Goal: Task Accomplishment & Management: Manage account settings

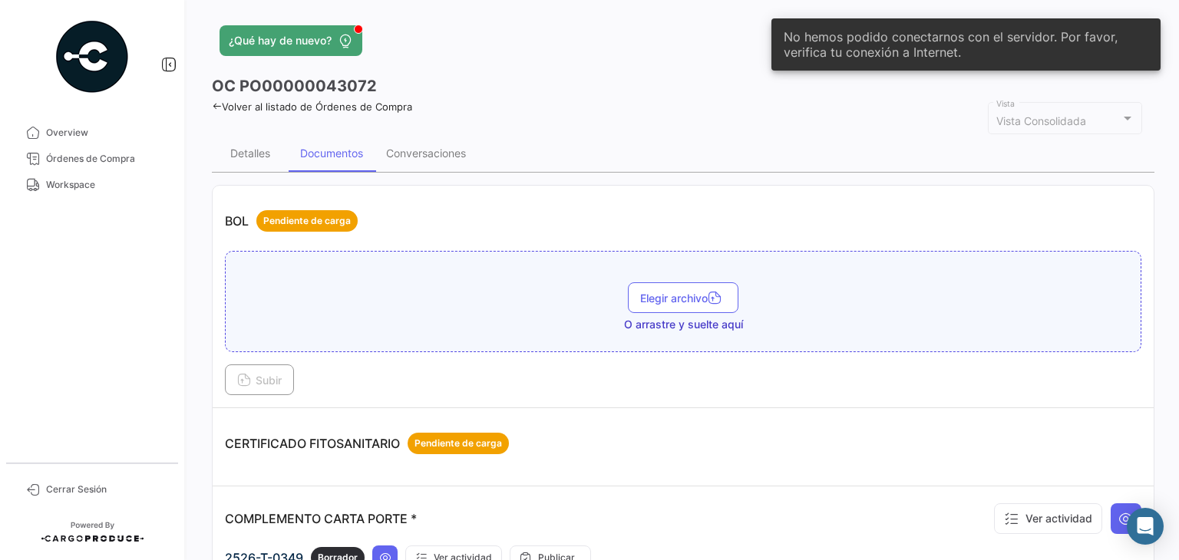
scroll to position [691, 0]
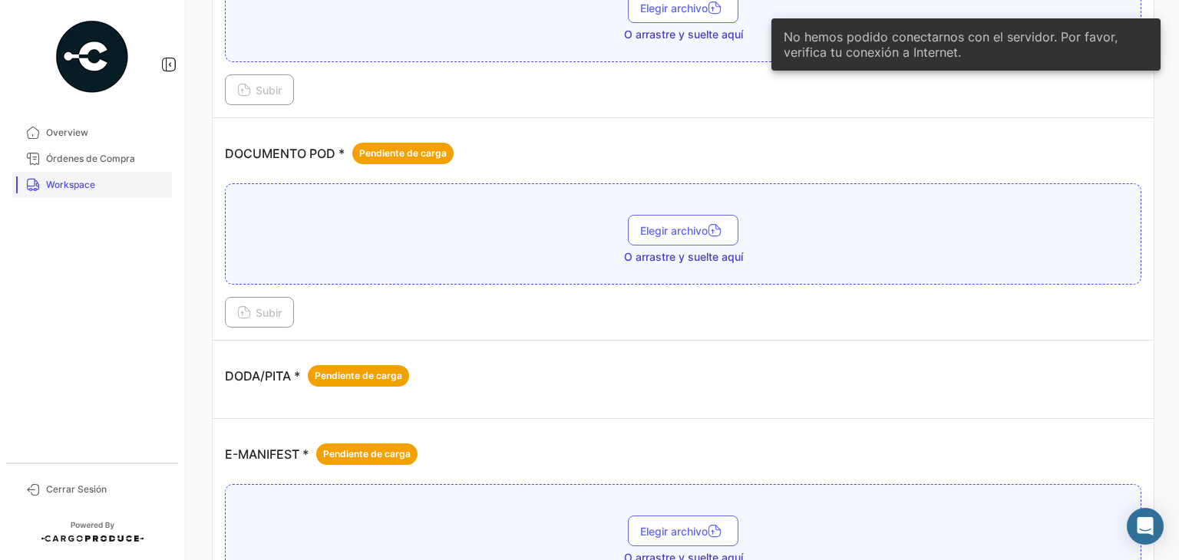
click at [77, 190] on span "Workspace" at bounding box center [106, 185] width 120 height 14
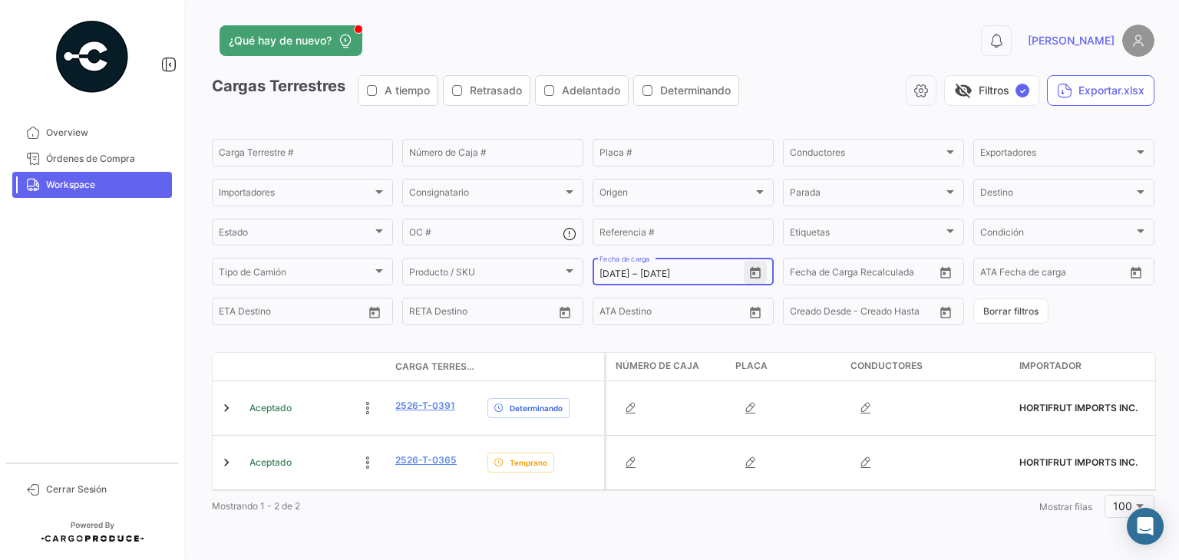
click at [751, 274] on icon "Open calendar" at bounding box center [755, 273] width 14 height 14
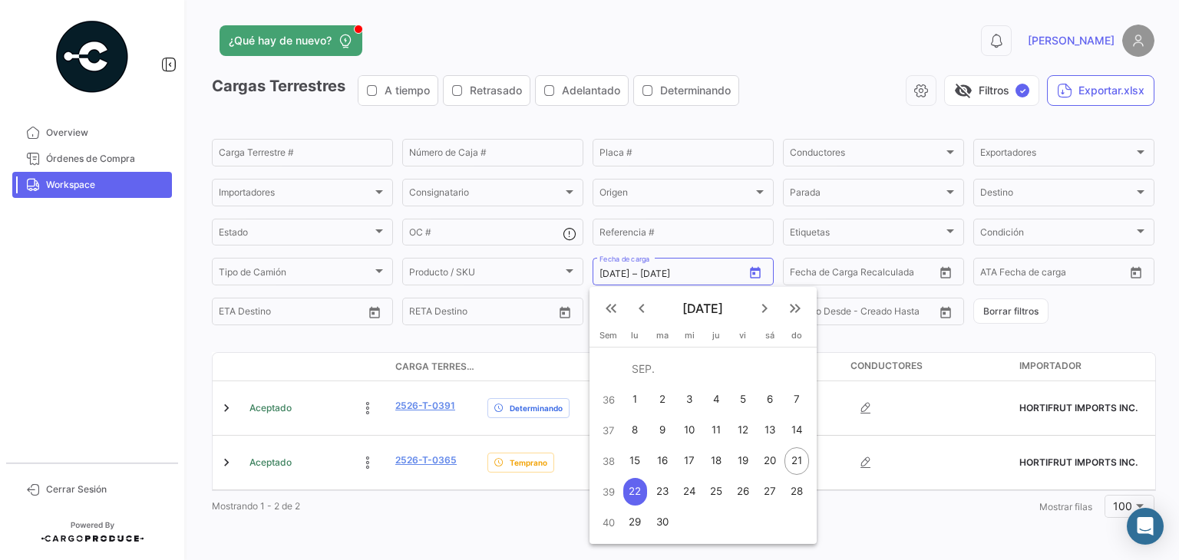
click at [788, 464] on div "21" at bounding box center [796, 461] width 25 height 28
type input "[DATE]"
click at [788, 464] on div "21" at bounding box center [796, 461] width 25 height 28
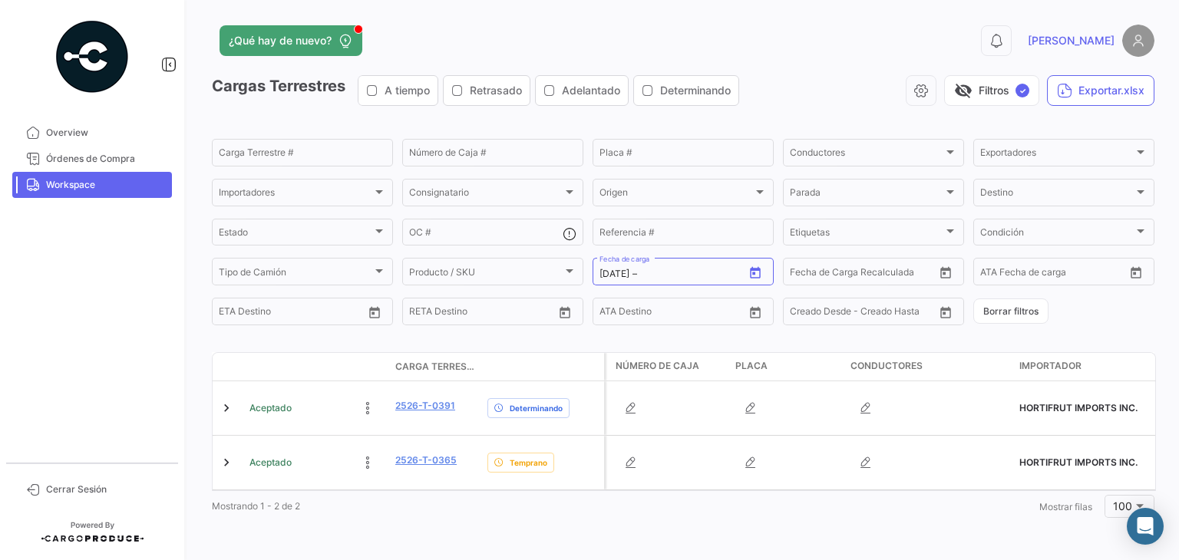
type input "[DATE]"
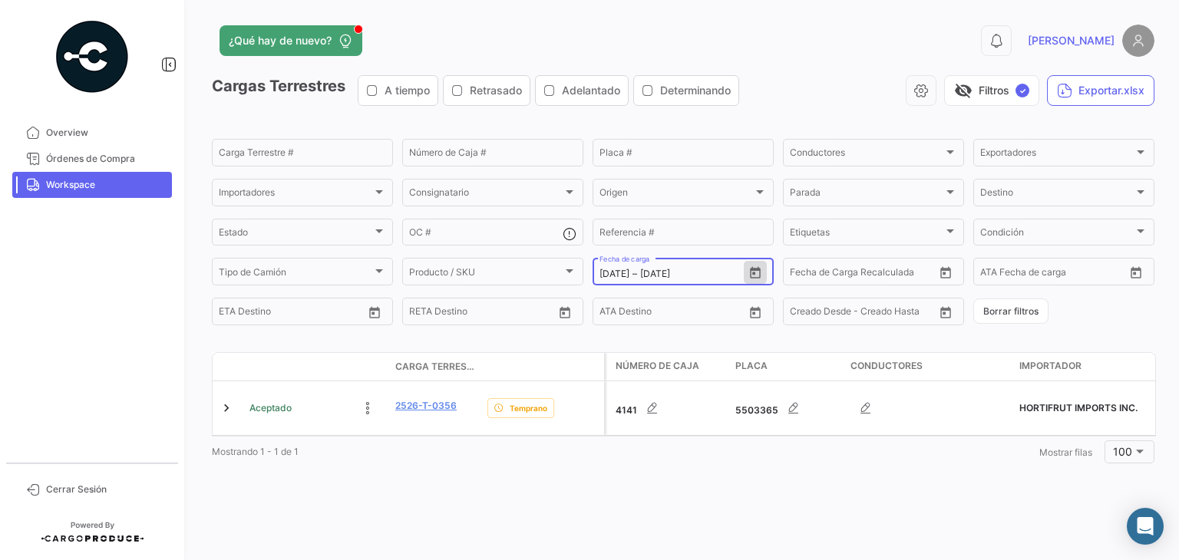
click at [755, 274] on icon "Open calendar" at bounding box center [755, 273] width 14 height 14
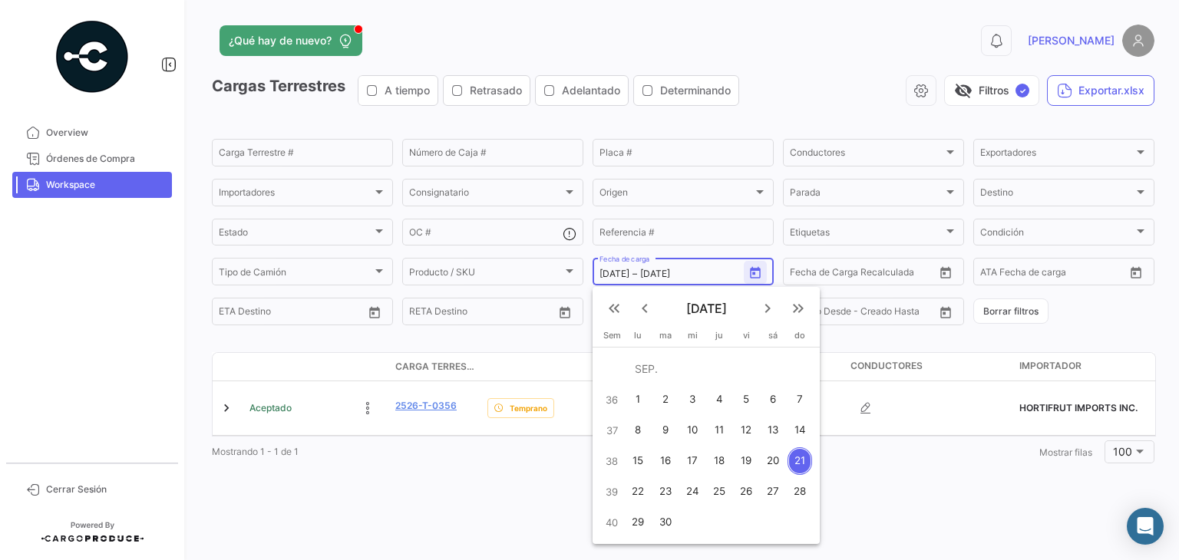
click at [755, 274] on div at bounding box center [589, 280] width 1179 height 560
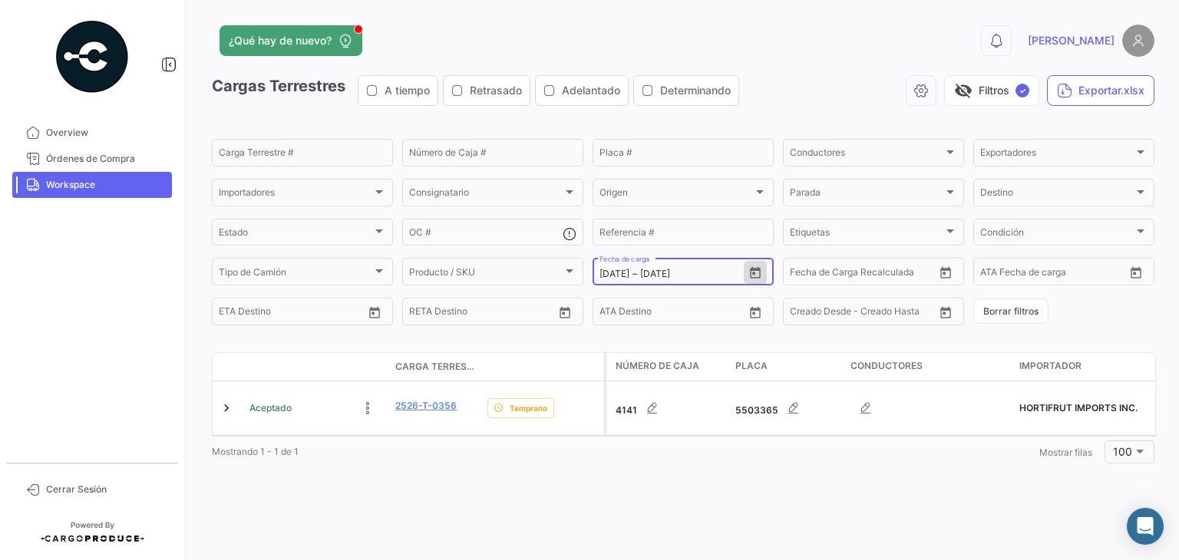
click at [759, 271] on icon "Open calendar" at bounding box center [755, 273] width 11 height 12
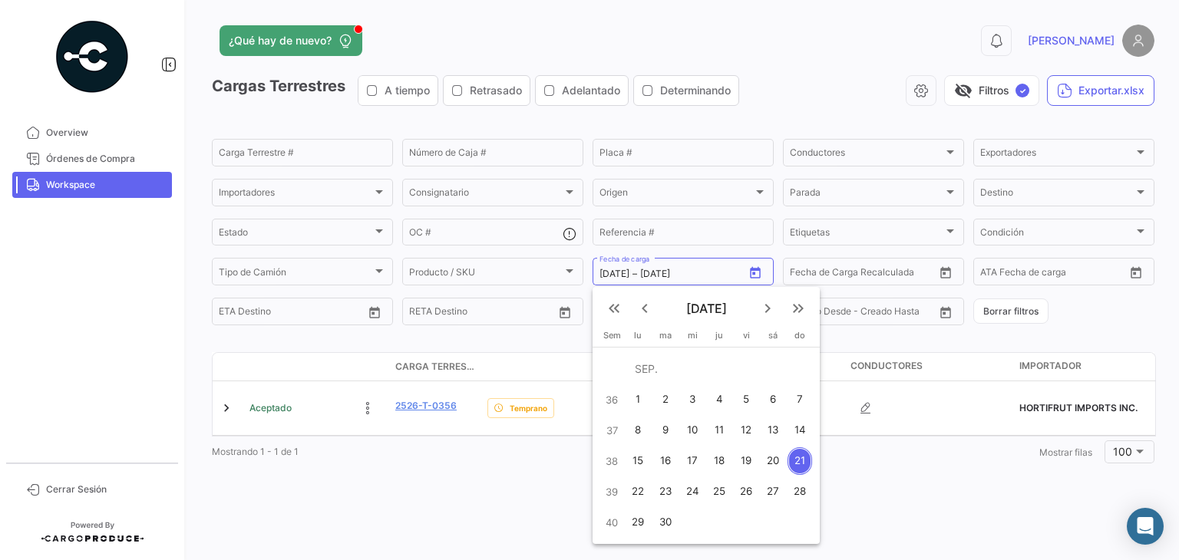
click at [780, 453] on div "20" at bounding box center [773, 461] width 25 height 28
type input "[DATE]"
click at [780, 453] on div "20" at bounding box center [773, 461] width 25 height 28
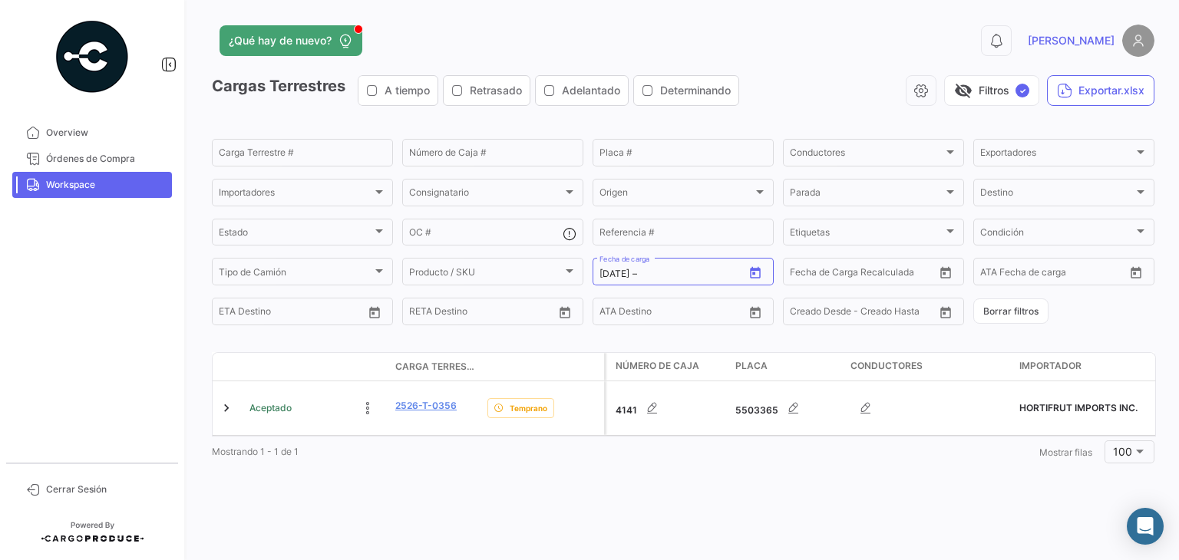
type input "[DATE]"
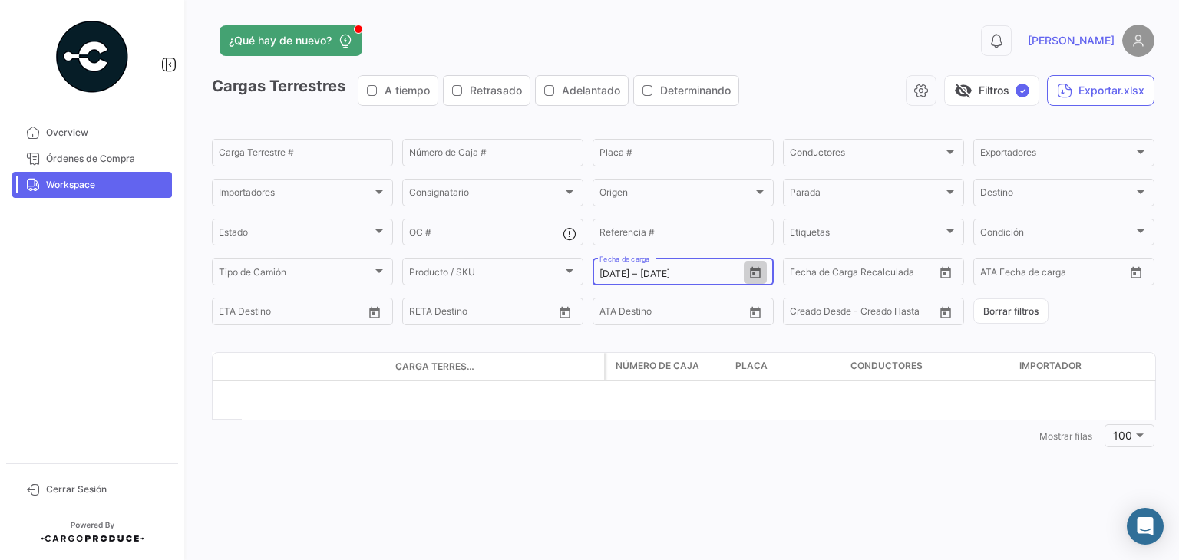
click at [755, 273] on icon "Open calendar" at bounding box center [755, 273] width 14 height 14
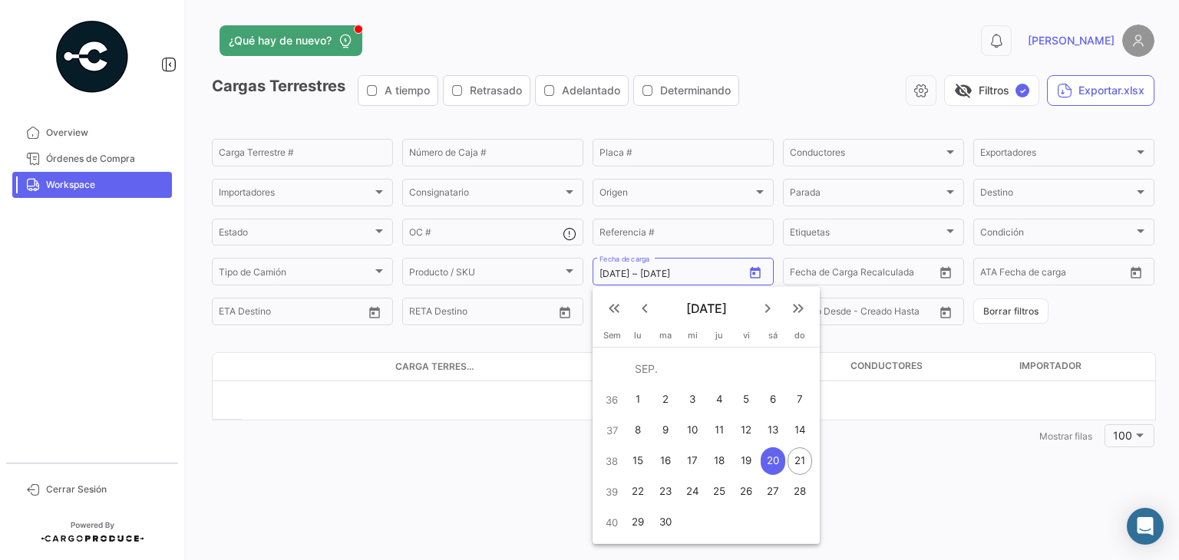
click at [754, 461] on div "19" at bounding box center [747, 461] width 24 height 28
type input "[DATE]"
click at [754, 461] on div "19" at bounding box center [747, 461] width 24 height 28
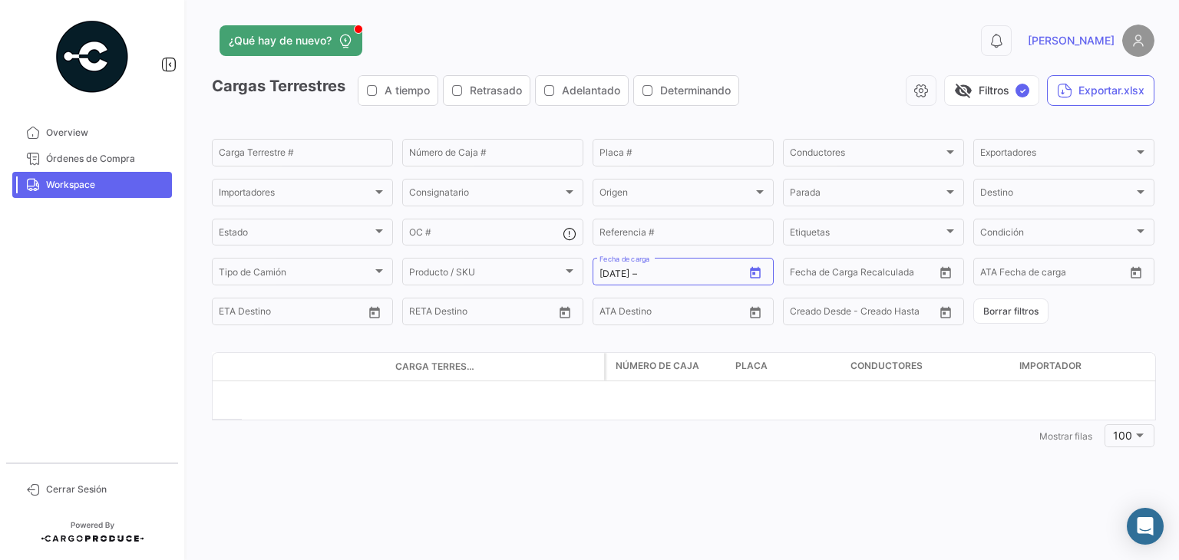
type input "[DATE]"
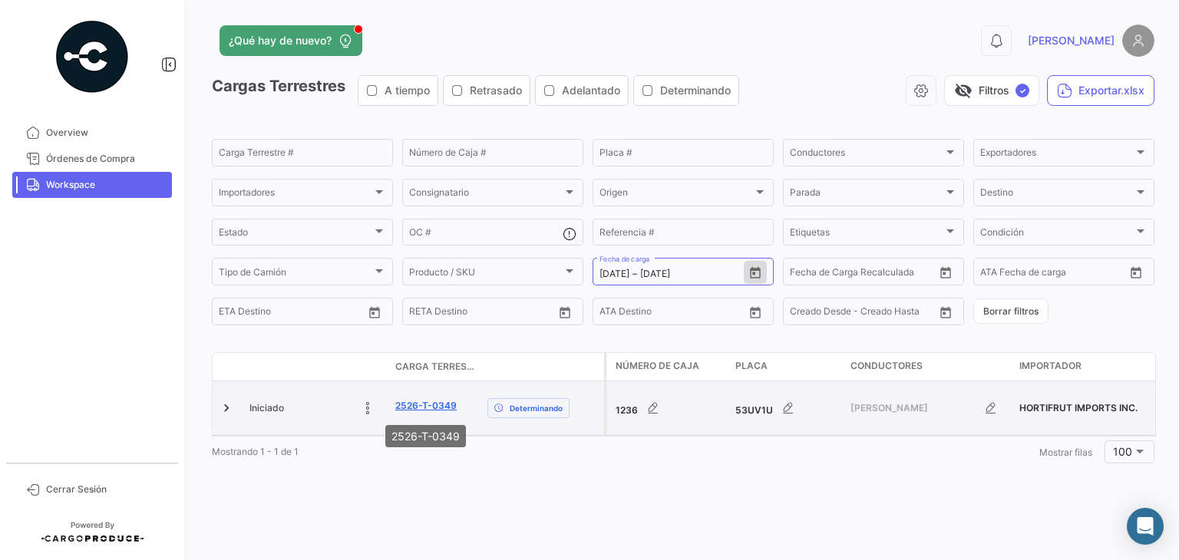
click at [421, 409] on link "2526-T-0349" at bounding box center [425, 406] width 61 height 14
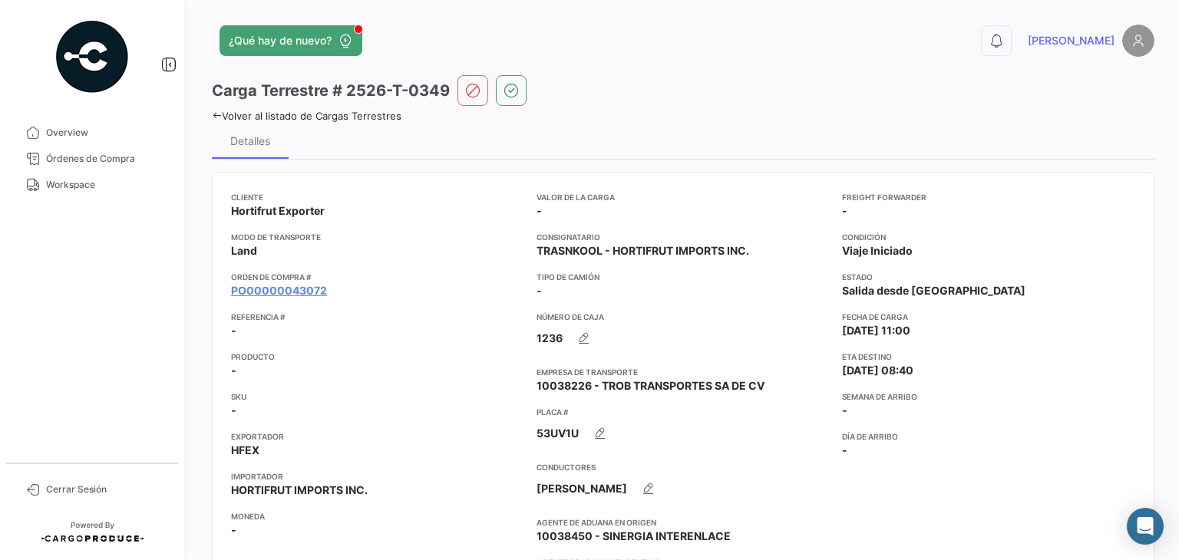
scroll to position [3, 0]
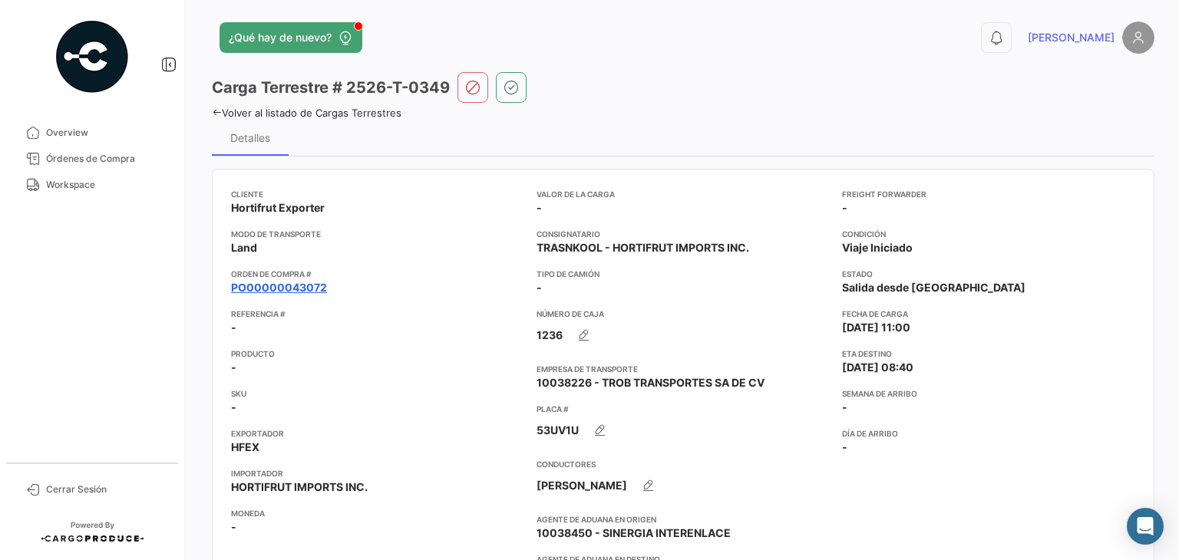
click at [299, 289] on link "PO00000043072" at bounding box center [279, 287] width 96 height 15
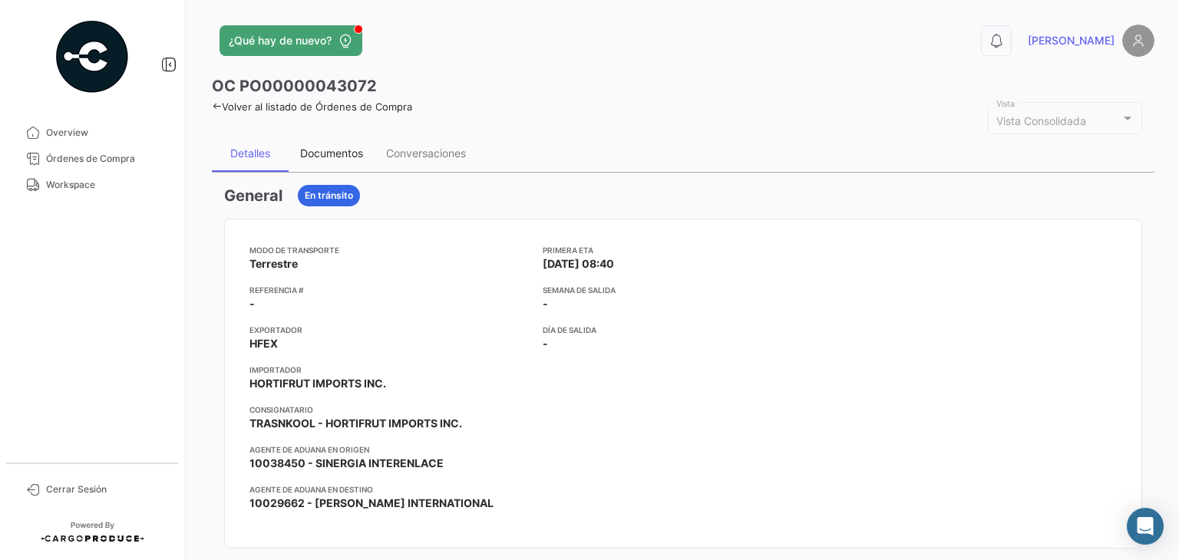
click at [332, 150] on div "Documentos" at bounding box center [331, 153] width 63 height 13
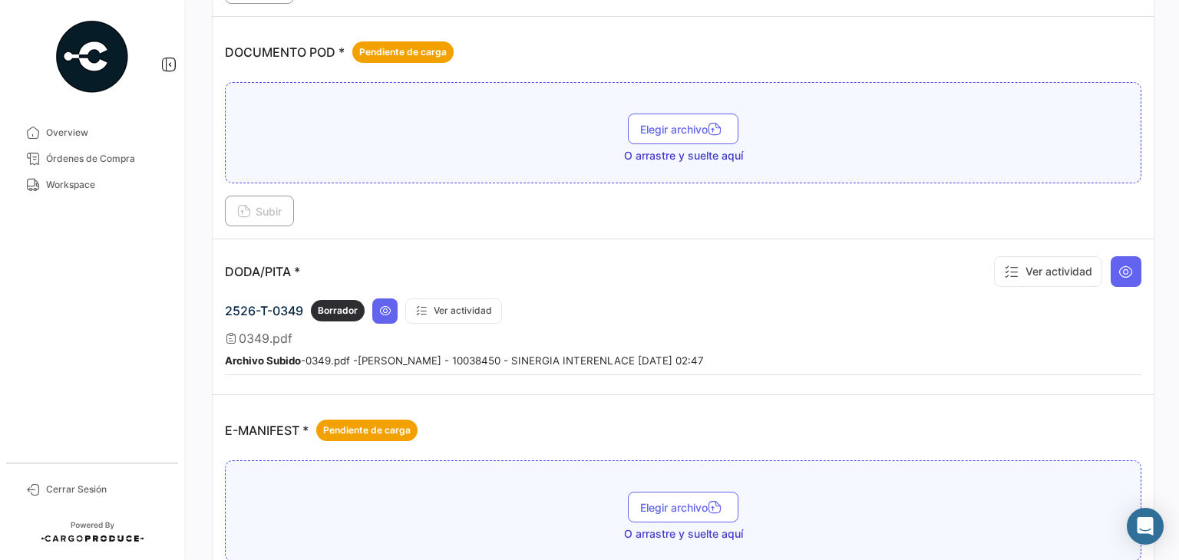
scroll to position [798, 0]
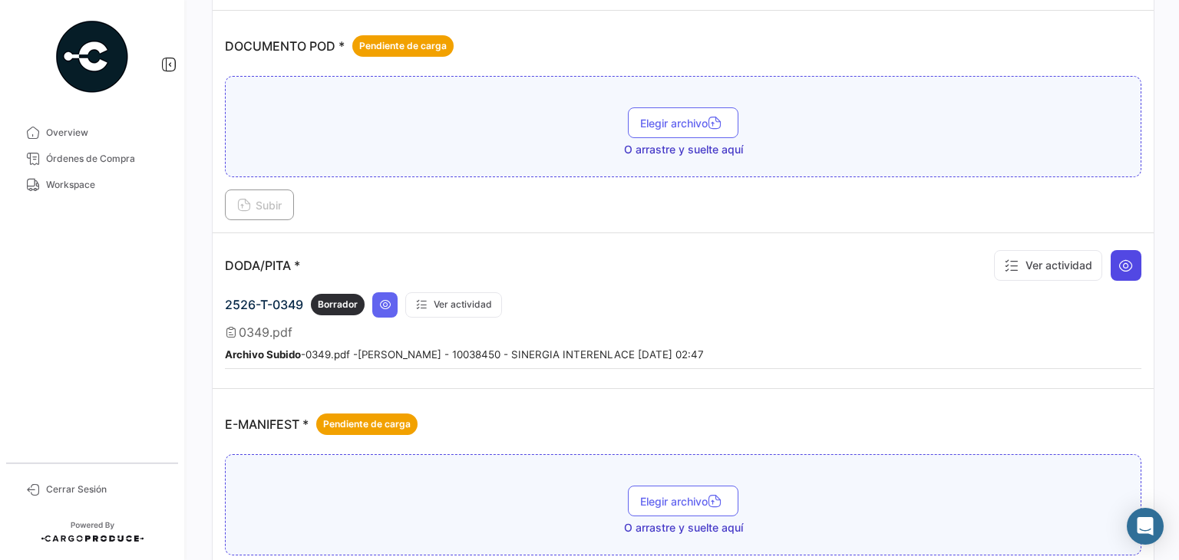
click at [1121, 258] on icon at bounding box center [1125, 265] width 15 height 15
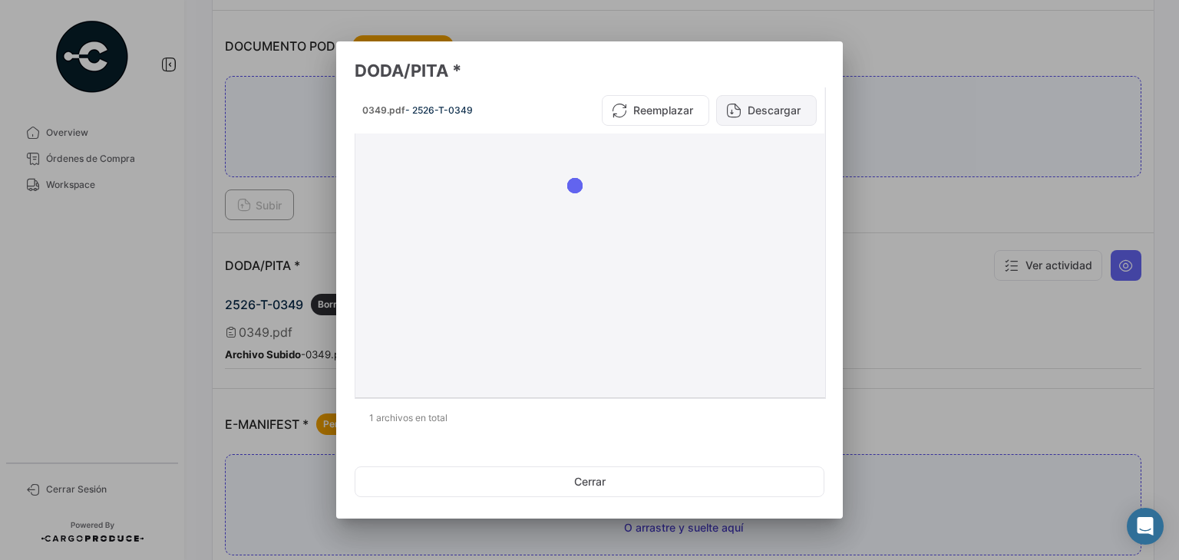
click at [761, 110] on button "Descargar" at bounding box center [766, 110] width 101 height 31
click at [885, 46] on div at bounding box center [589, 280] width 1179 height 560
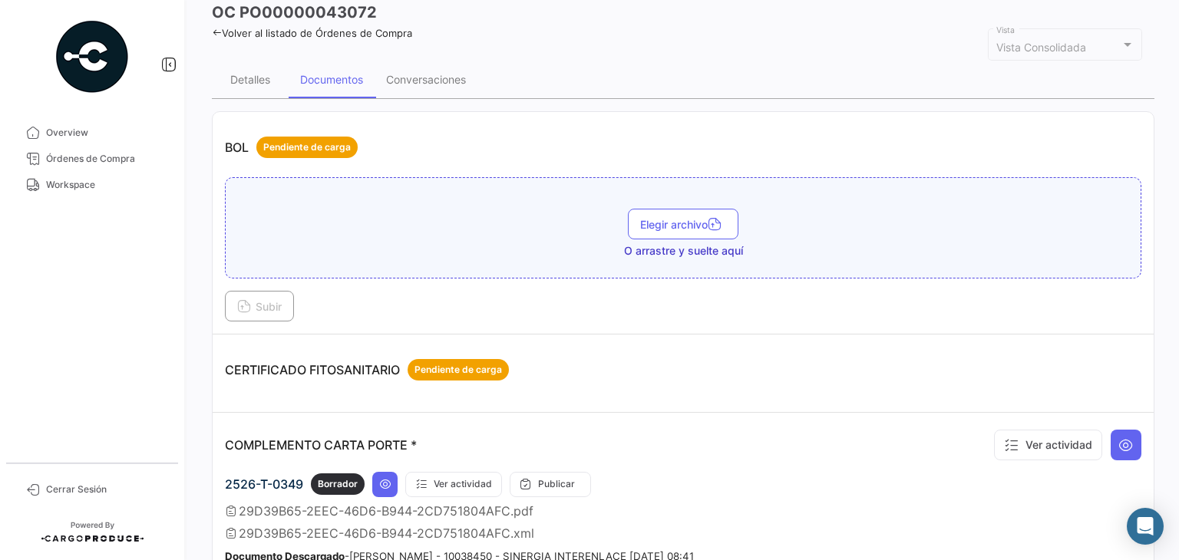
scroll to position [0, 0]
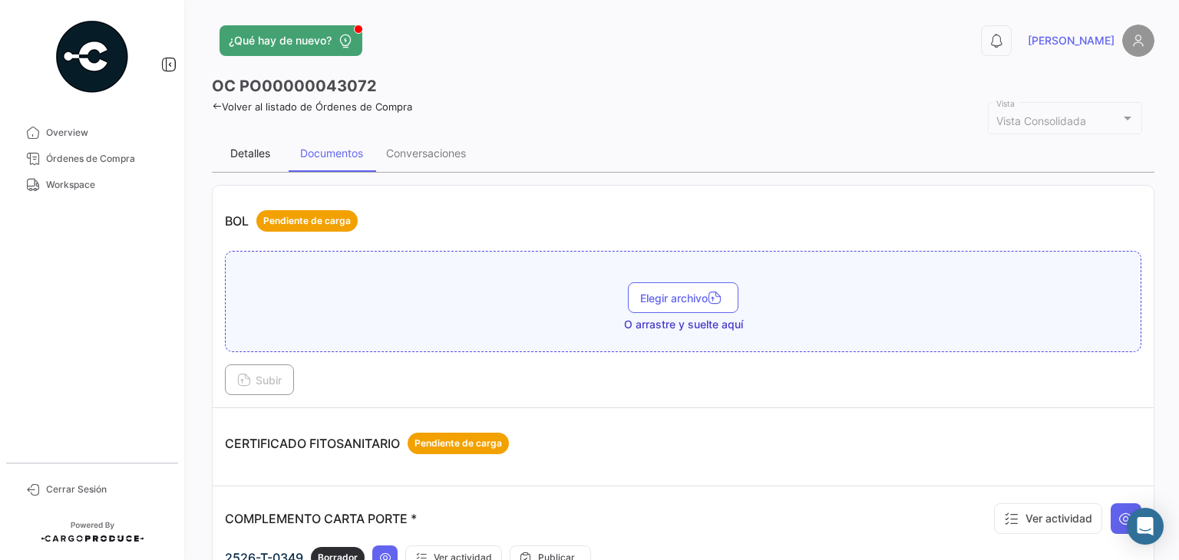
click at [253, 150] on div "Detalles" at bounding box center [250, 153] width 40 height 13
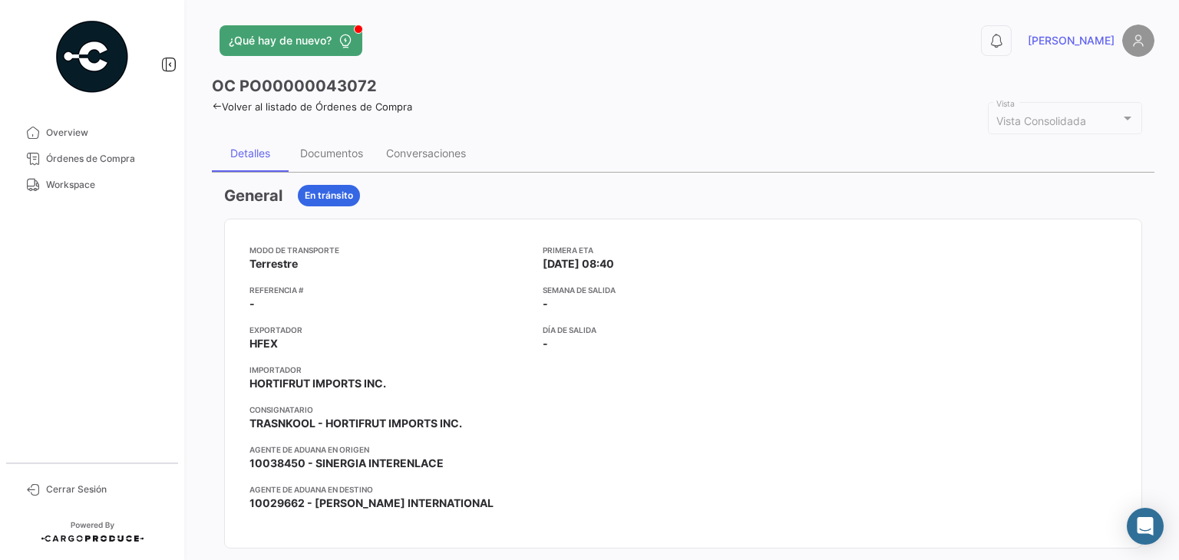
click at [216, 99] on div "Volver al listado de Órdenes de Compra" at bounding box center [683, 105] width 943 height 16
click at [216, 105] on icon at bounding box center [217, 106] width 10 height 10
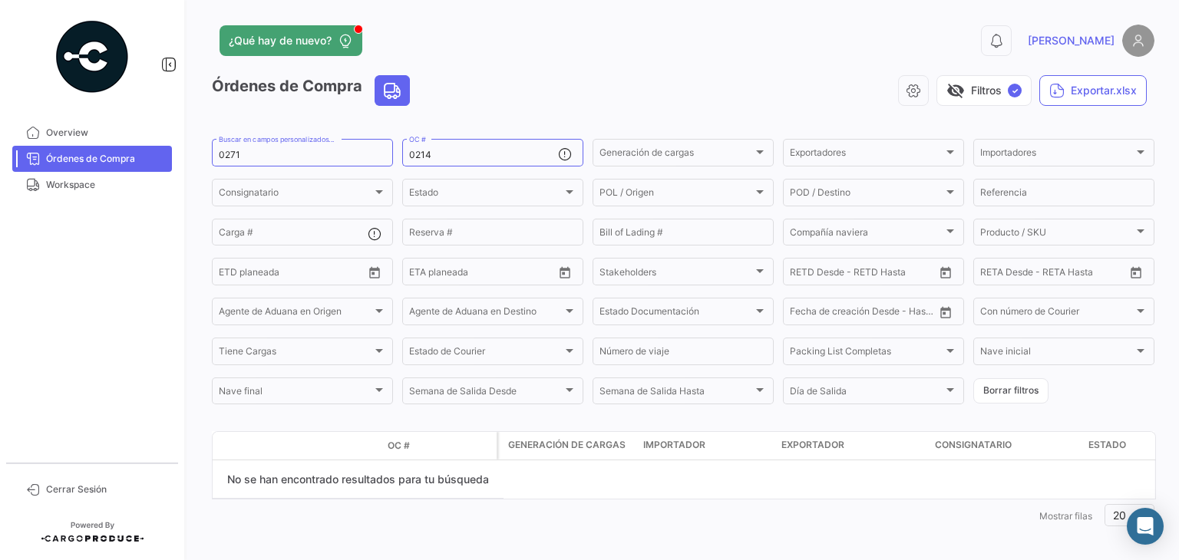
scroll to position [9, 0]
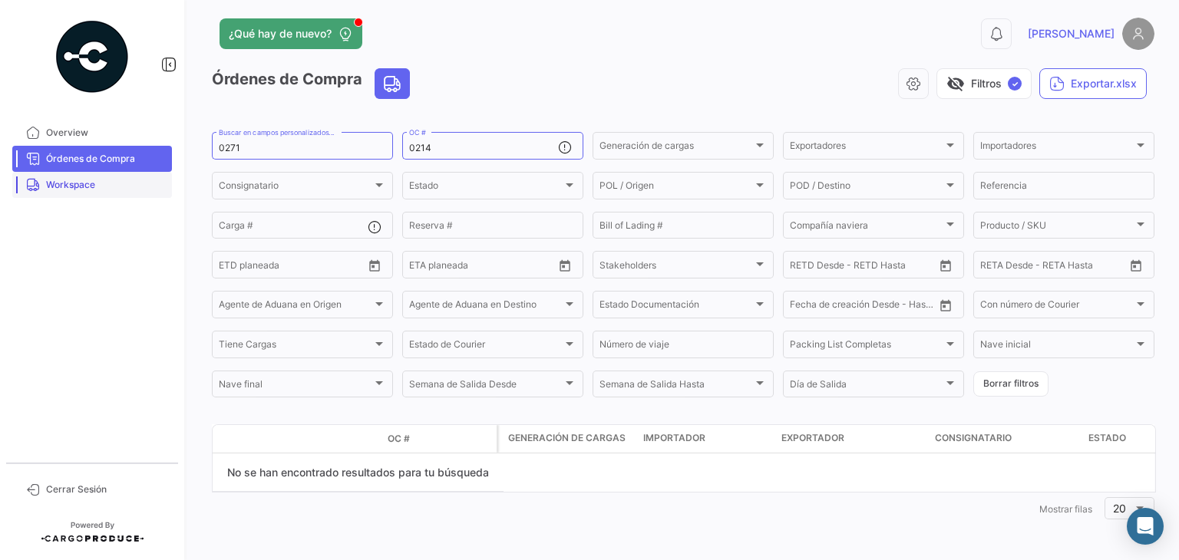
click at [109, 182] on span "Workspace" at bounding box center [106, 185] width 120 height 14
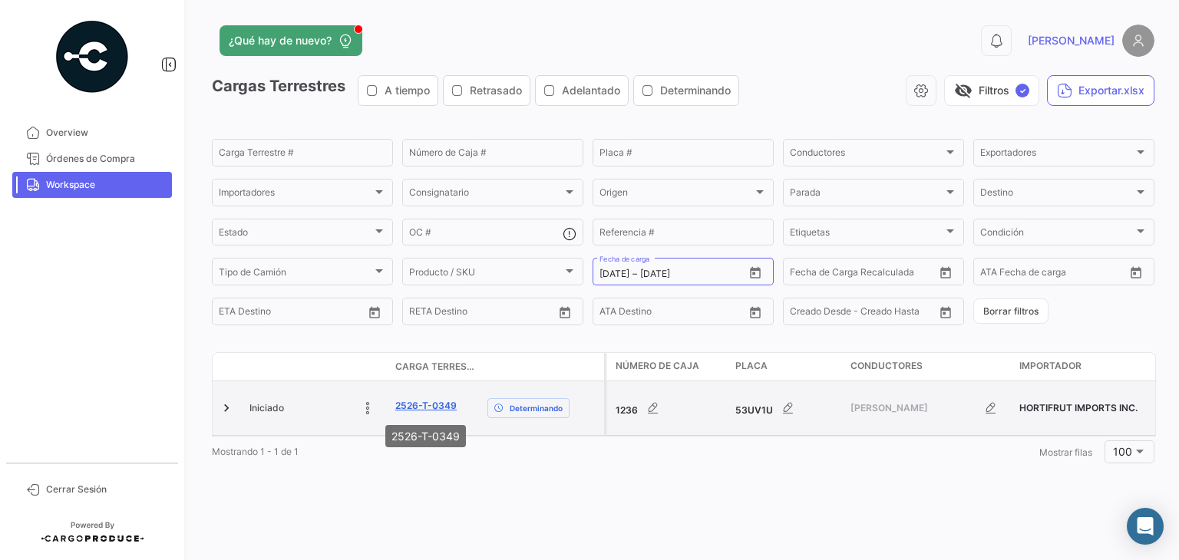
click at [421, 406] on link "2526-T-0349" at bounding box center [425, 406] width 61 height 14
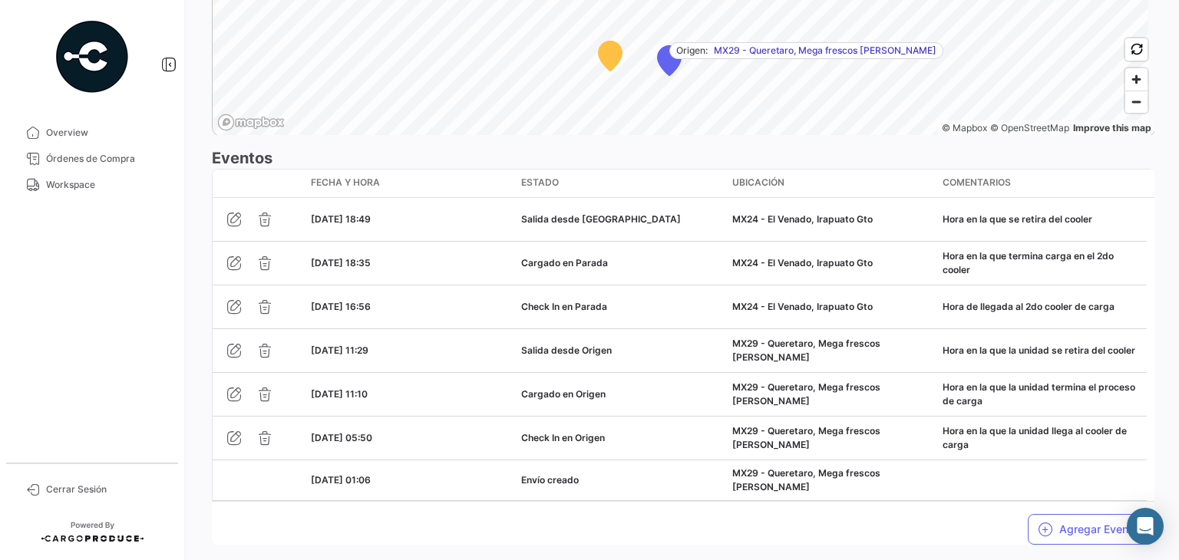
scroll to position [1273, 0]
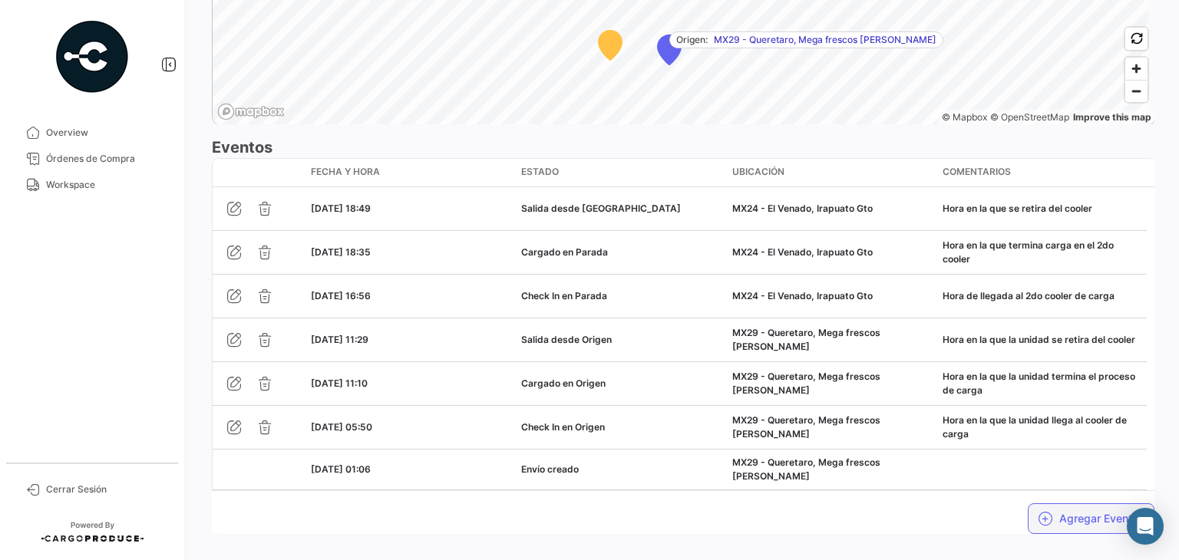
click at [1042, 503] on button "Agregar Eventos" at bounding box center [1091, 518] width 127 height 31
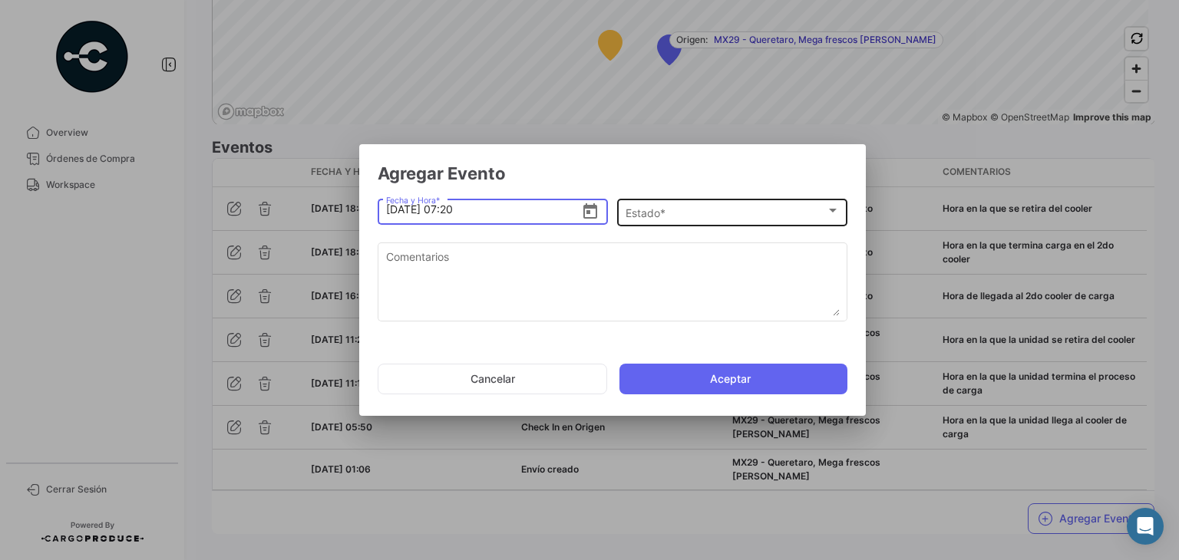
click at [653, 219] on span "Estado *" at bounding box center [726, 213] width 200 height 13
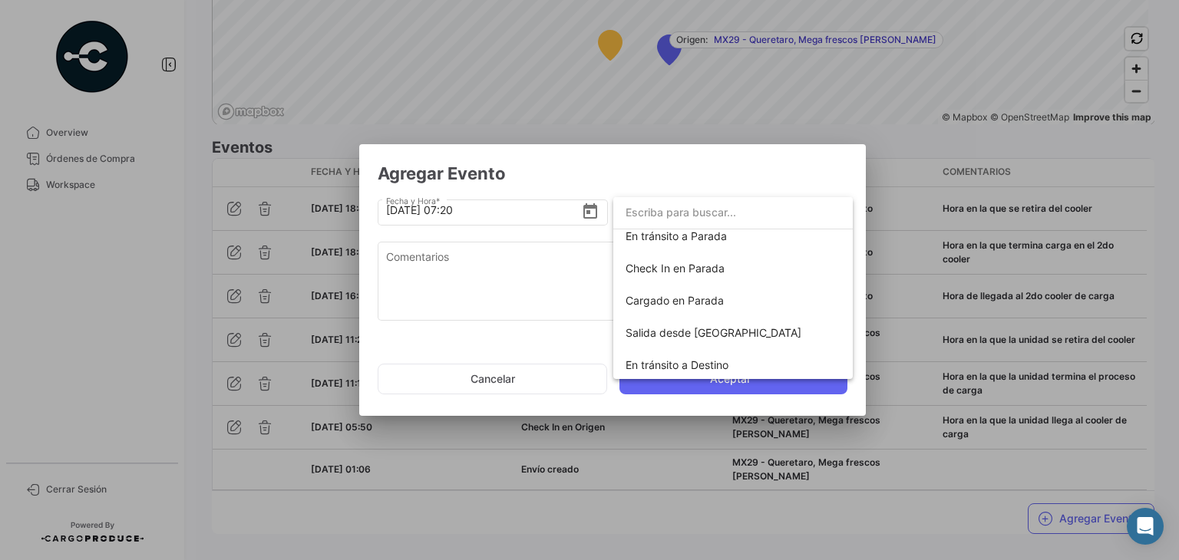
scroll to position [146, 0]
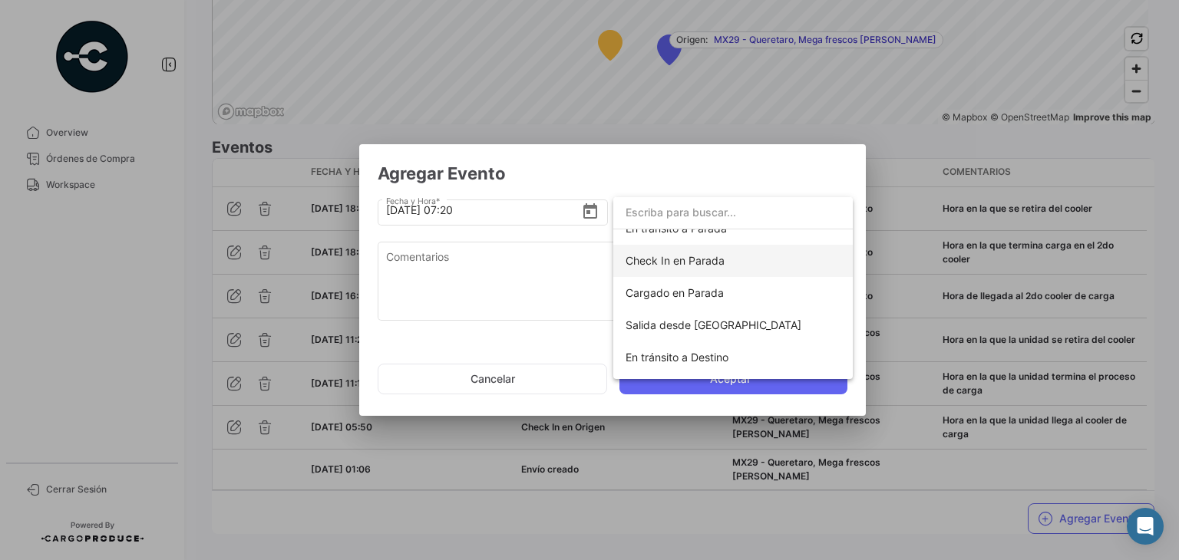
click at [682, 265] on span "Check In en Parada" at bounding box center [675, 260] width 99 height 13
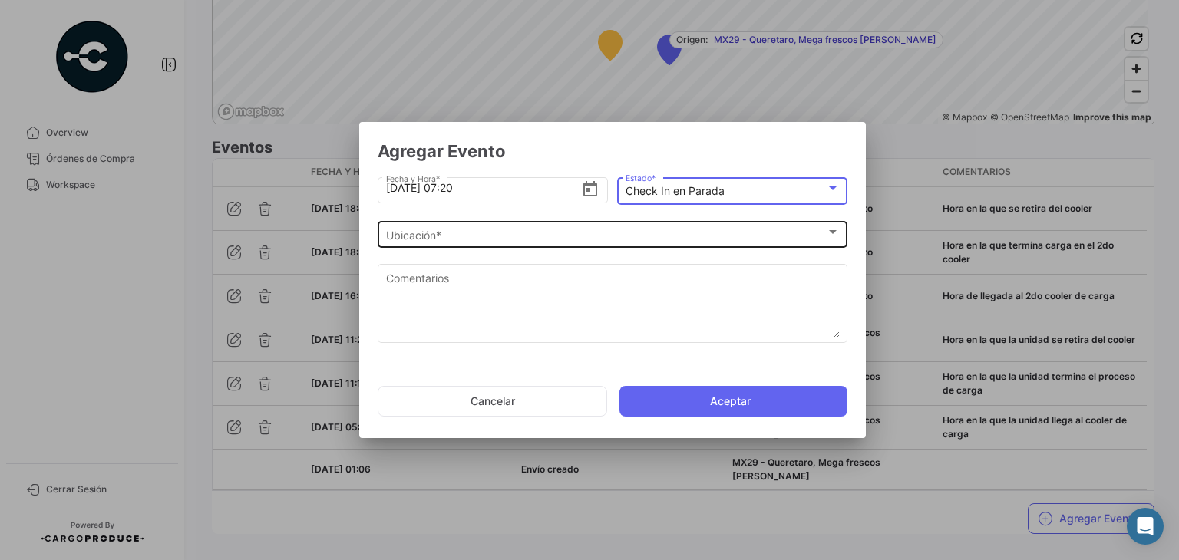
click at [563, 231] on div "Ubicación *" at bounding box center [606, 235] width 440 height 13
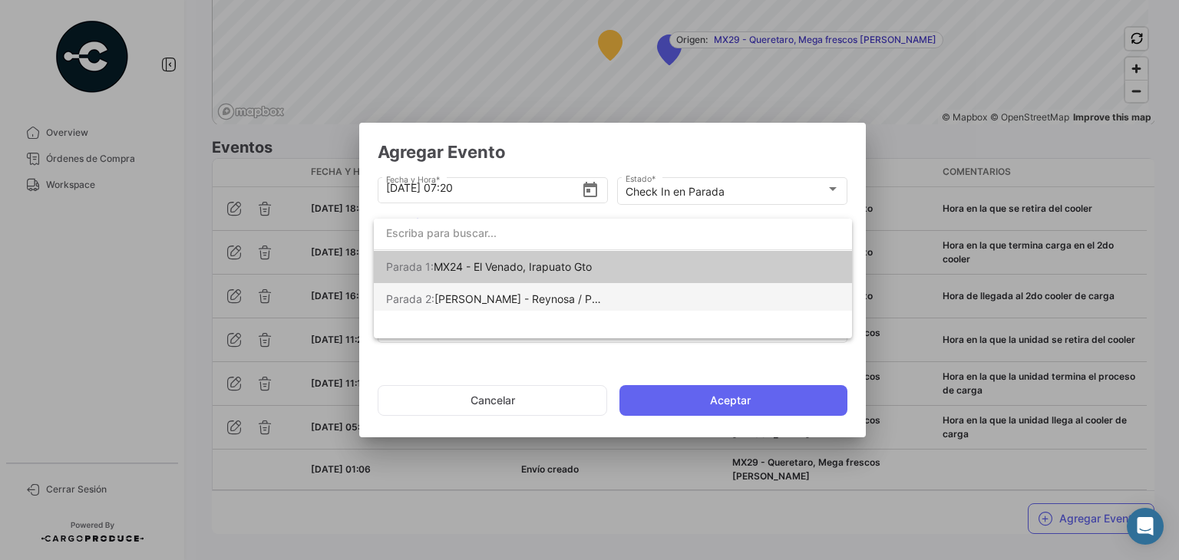
click at [527, 305] on span "[PERSON_NAME] - Reynosa / Puente [PERSON_NAME]" at bounding box center [572, 298] width 276 height 13
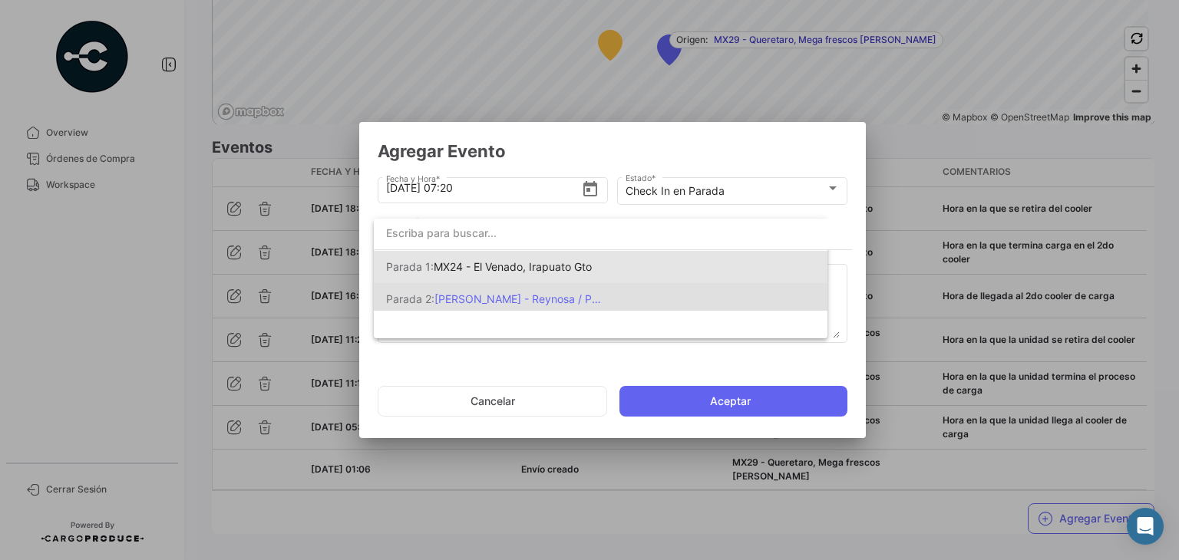
scroll to position [0, 0]
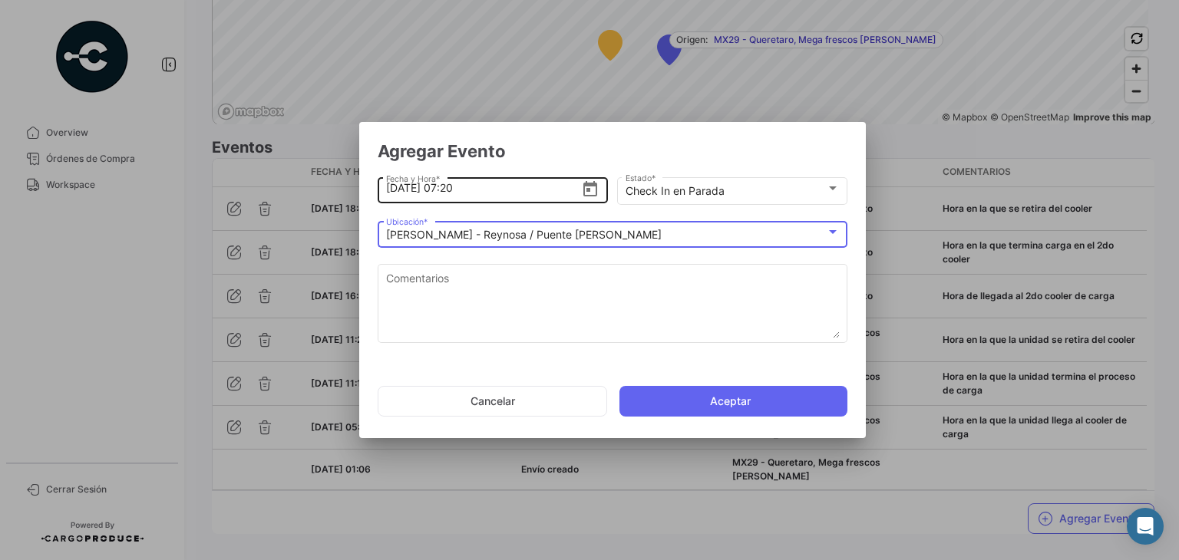
click at [391, 191] on input "[DATE] 07:20" at bounding box center [484, 188] width 196 height 54
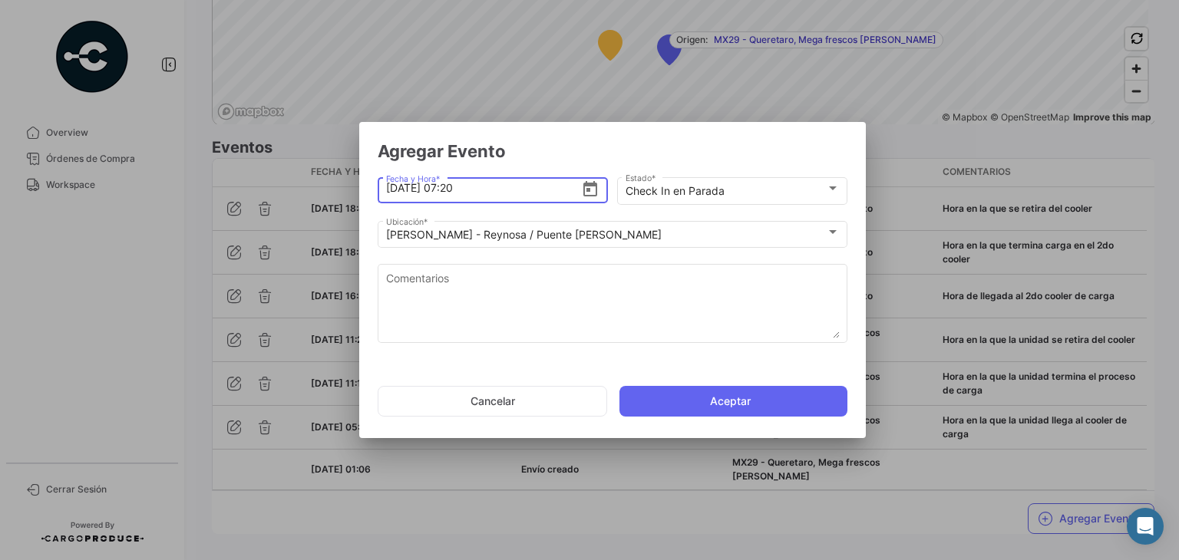
click at [454, 193] on input "[DATE] 07:20" at bounding box center [484, 188] width 196 height 54
type input "[DATE], 15720"
click at [599, 189] on icon "Open calendar" at bounding box center [590, 189] width 18 height 18
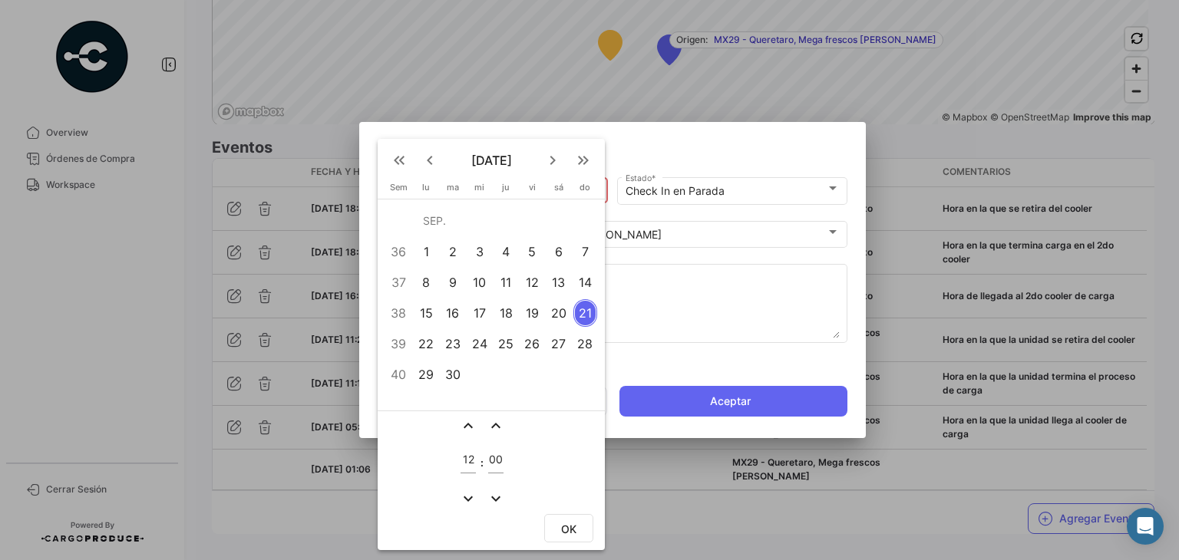
click at [561, 313] on div "20" at bounding box center [558, 313] width 24 height 28
click at [463, 492] on mat-icon "expand_more" at bounding box center [468, 499] width 18 height 18
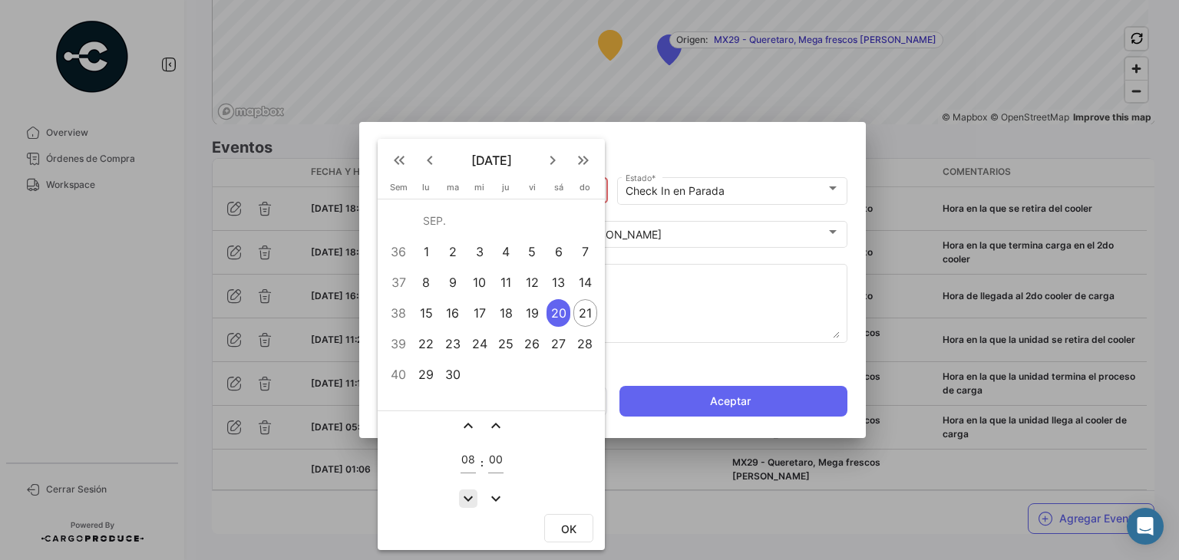
click at [463, 492] on mat-icon "expand_more" at bounding box center [468, 499] width 18 height 18
click at [470, 429] on mat-icon "expand_less" at bounding box center [468, 426] width 18 height 18
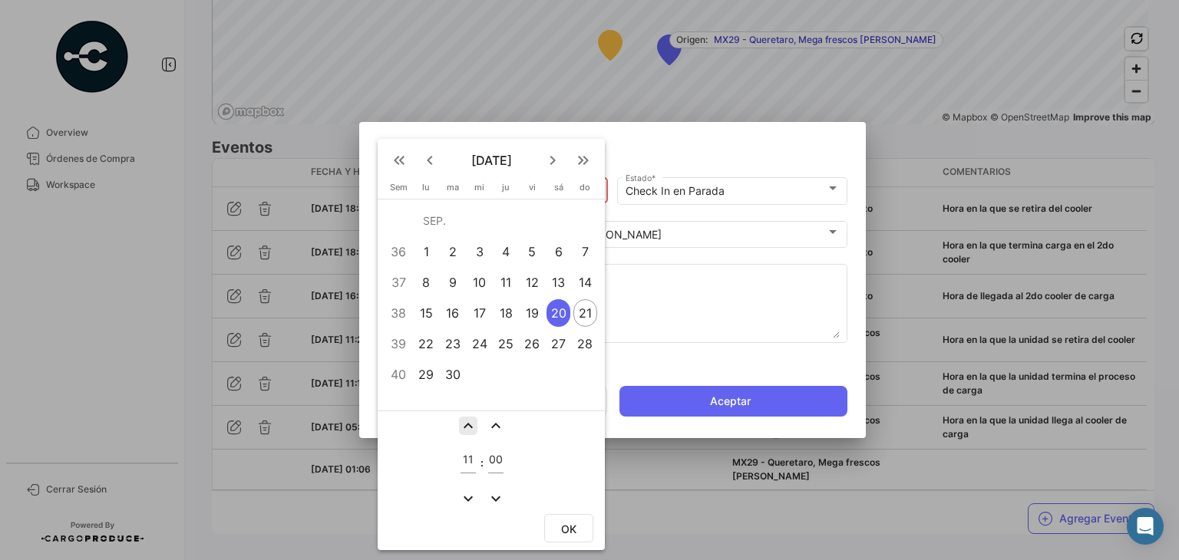
click at [470, 429] on mat-icon "expand_less" at bounding box center [468, 426] width 18 height 18
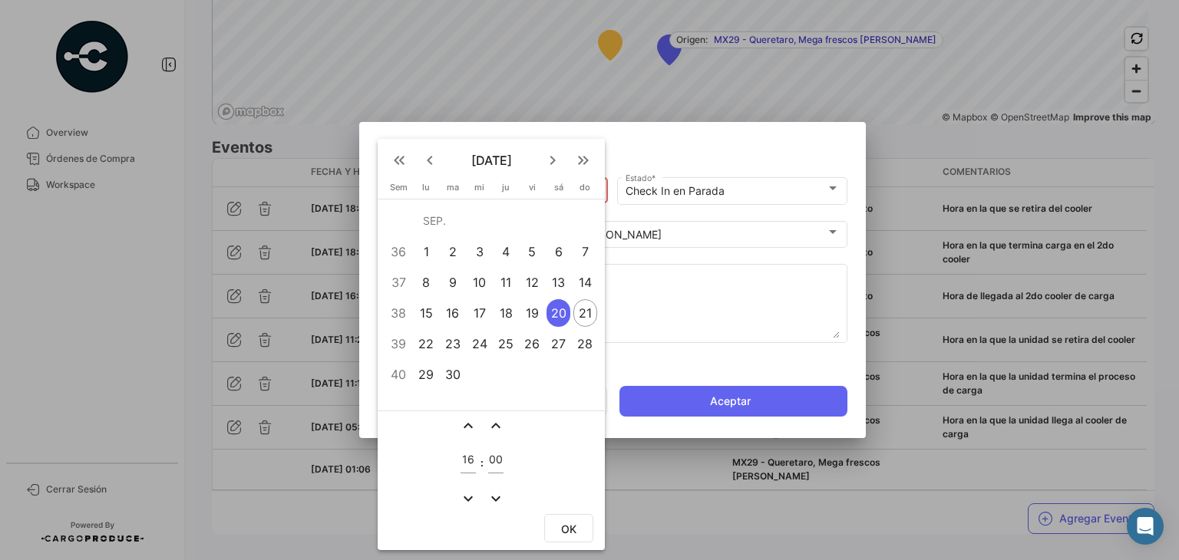
click at [467, 493] on mat-icon "expand_more" at bounding box center [468, 499] width 18 height 18
type input "15"
click at [487, 497] on mat-icon "expand_more" at bounding box center [496, 499] width 18 height 18
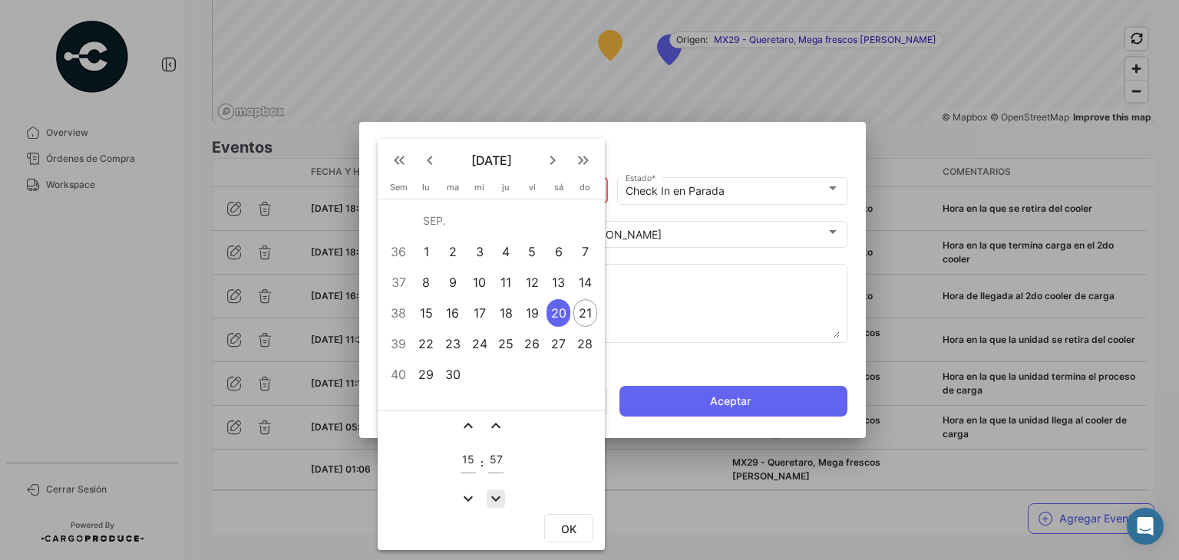
click at [487, 497] on mat-icon "expand_more" at bounding box center [496, 499] width 18 height 18
type input "55"
click at [559, 527] on button "OK" at bounding box center [568, 528] width 49 height 28
type input "[DATE] 15:55"
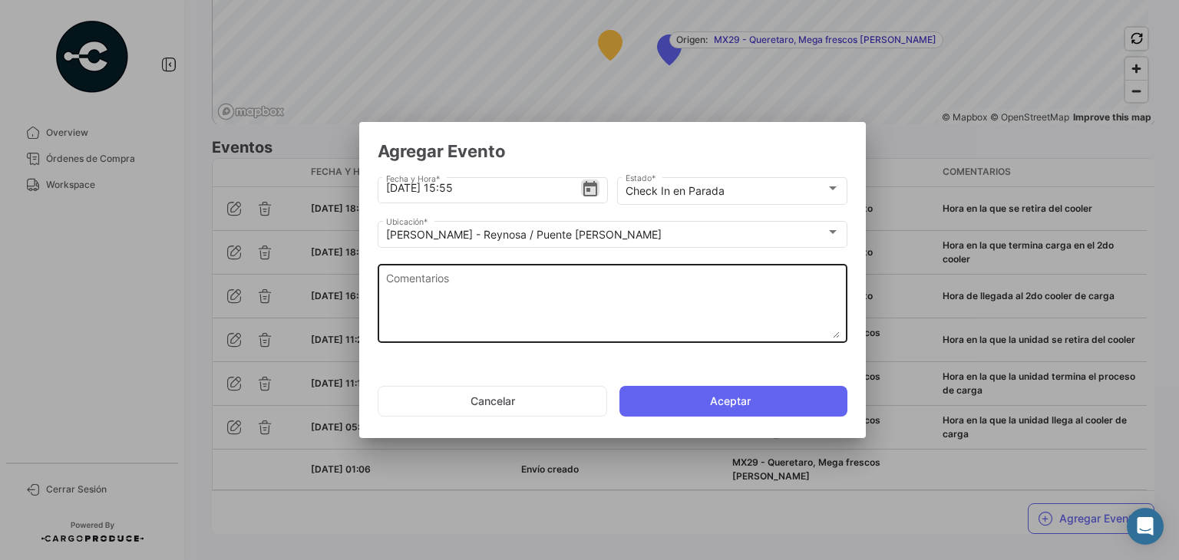
click at [501, 289] on textarea "Comentarios" at bounding box center [613, 305] width 454 height 68
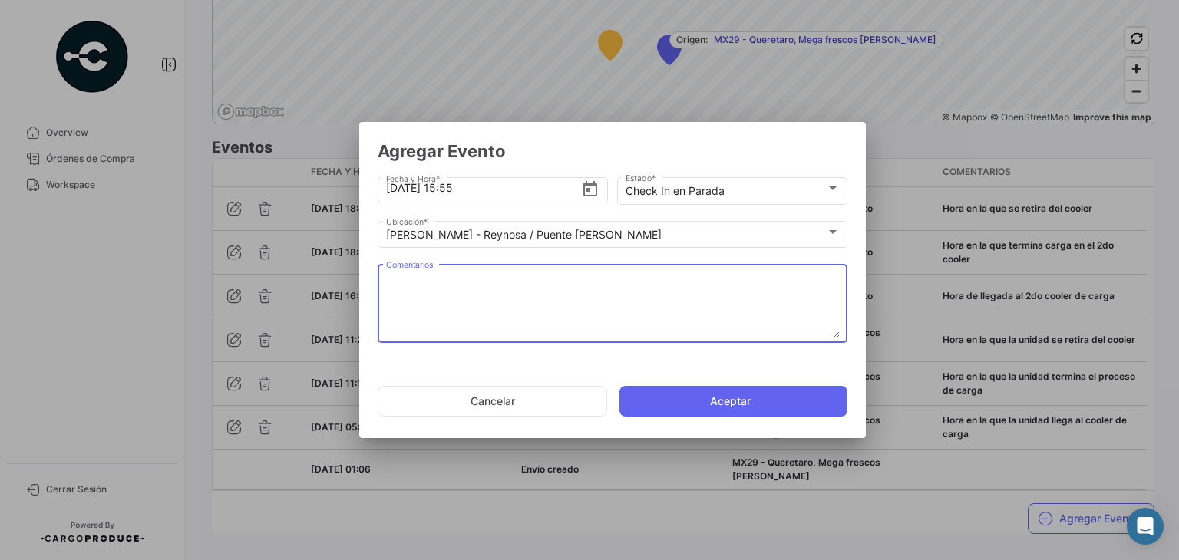
type textarea "v"
paste textarea "Hora de llegada a frontera"
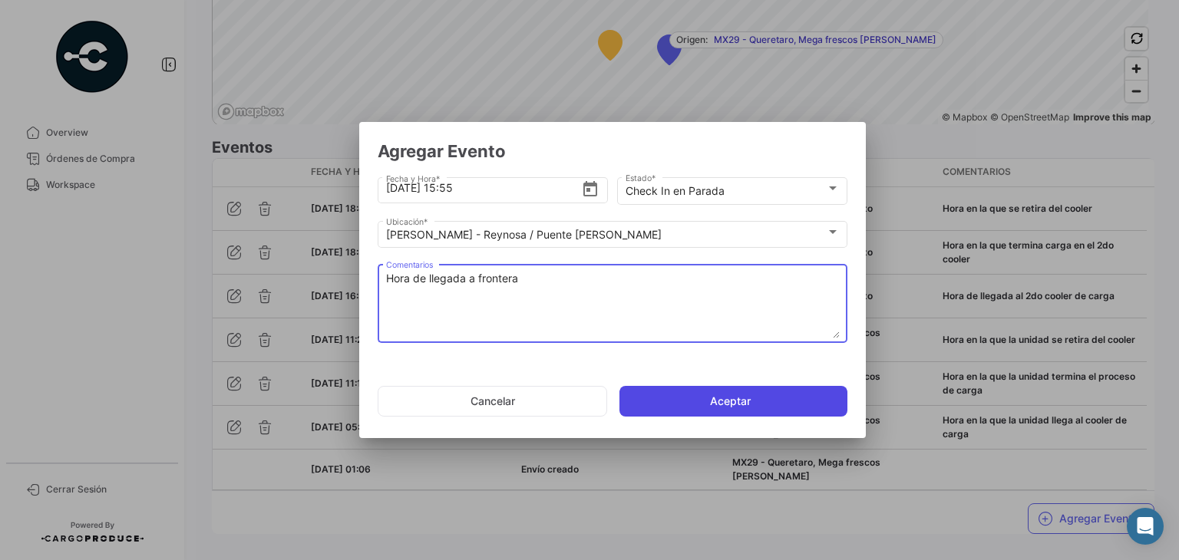
type textarea "Hora de llegada a frontera"
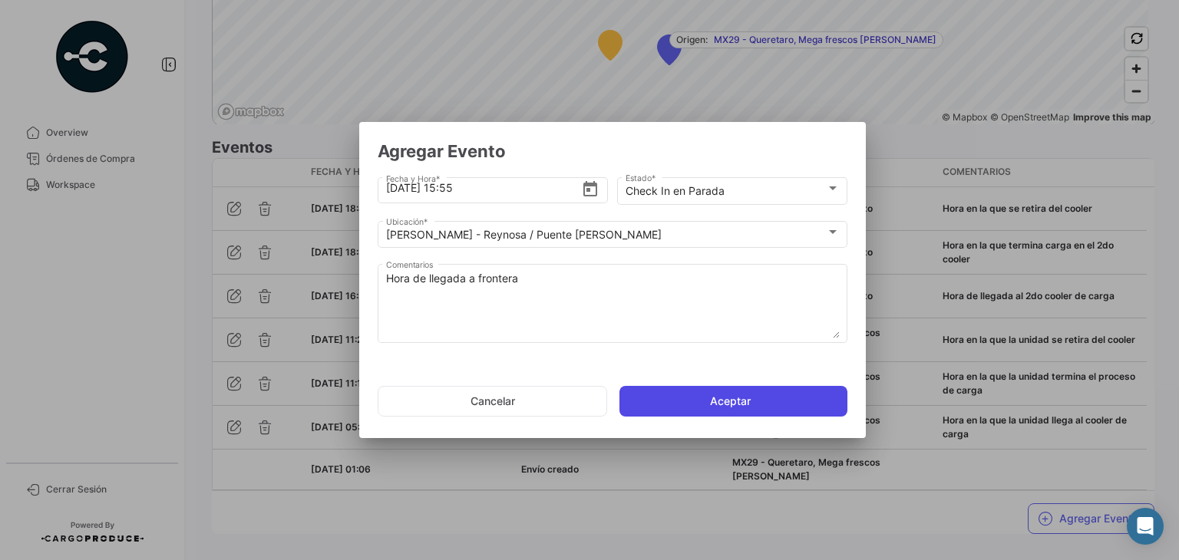
click at [684, 398] on button "Aceptar" at bounding box center [733, 401] width 228 height 31
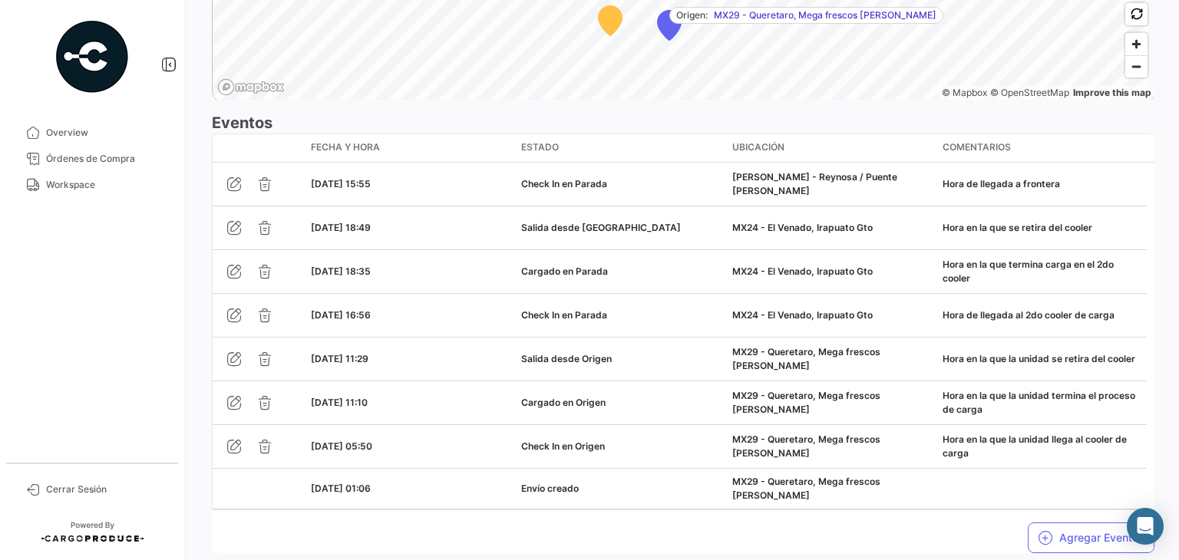
scroll to position [1317, 0]
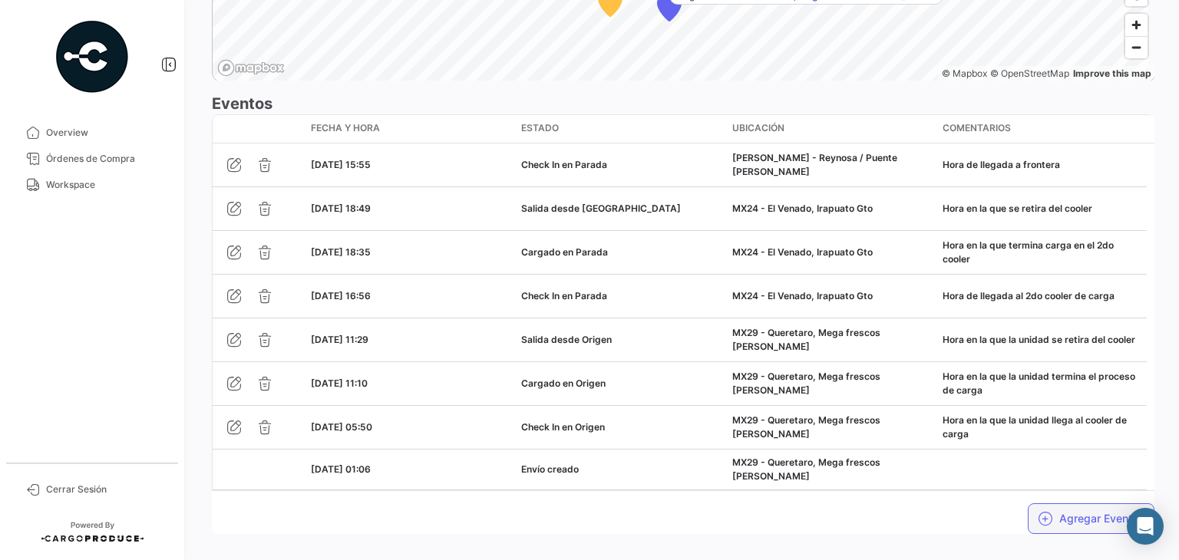
click at [1048, 503] on button "Agregar Eventos" at bounding box center [1091, 518] width 127 height 31
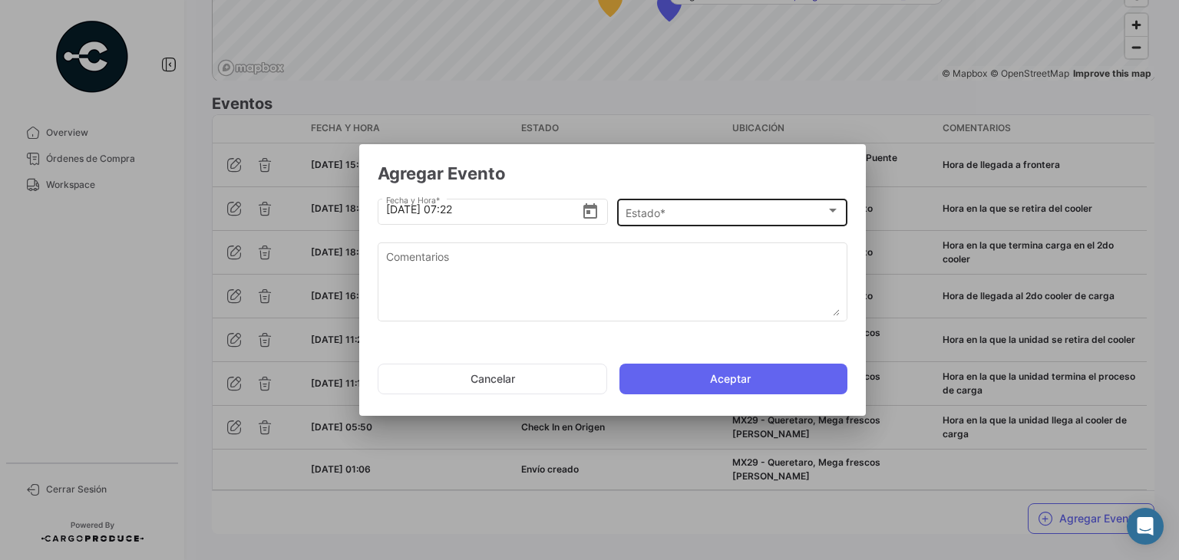
click at [683, 204] on div "Estado * Estado *" at bounding box center [733, 211] width 214 height 30
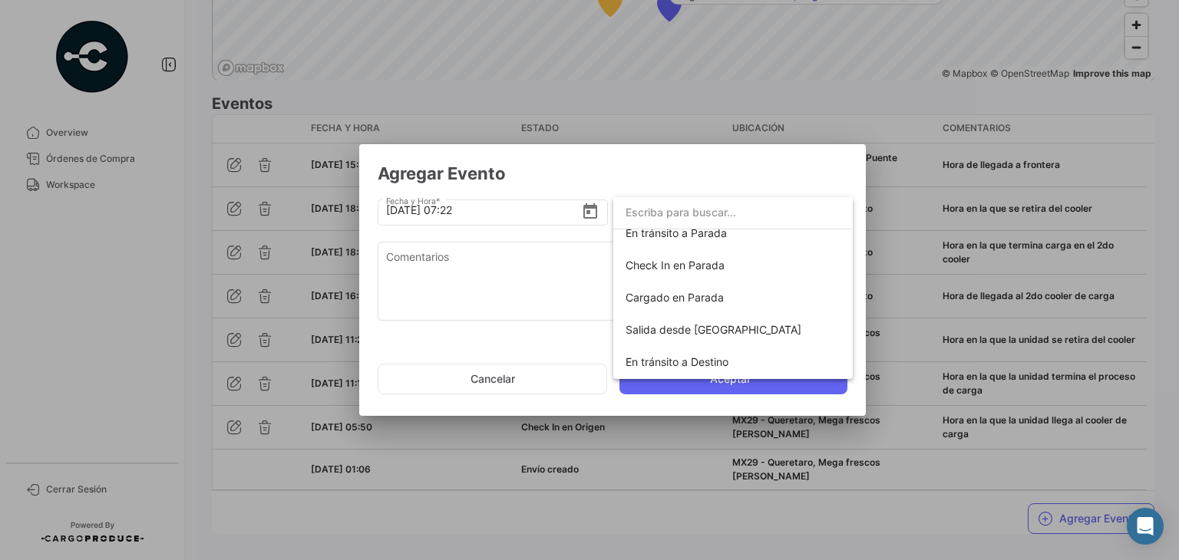
scroll to position [150, 0]
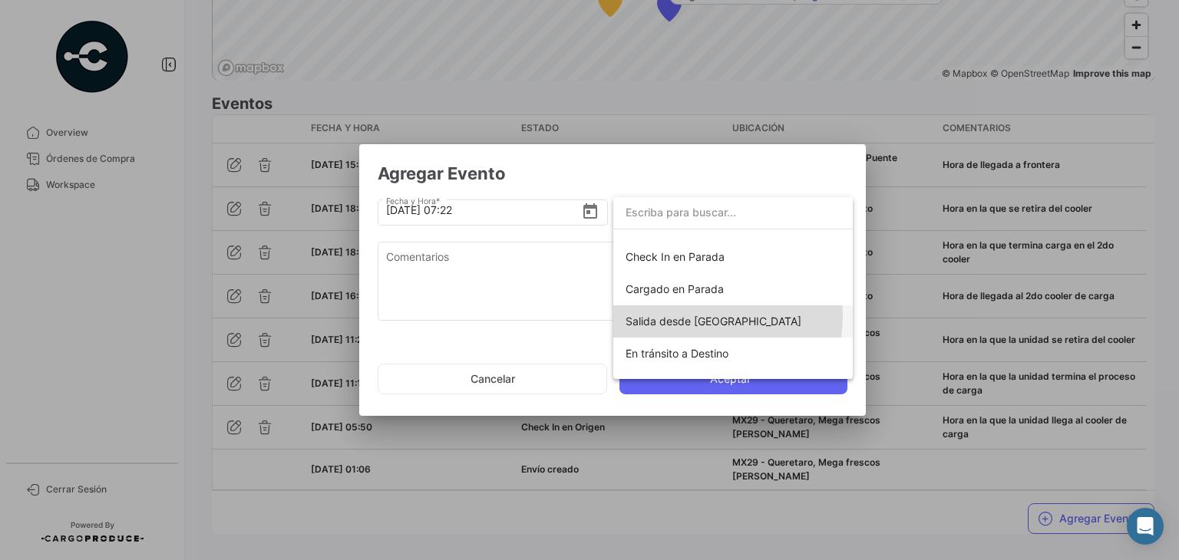
click at [691, 315] on span "Salida desde [GEOGRAPHIC_DATA]" at bounding box center [714, 321] width 176 height 13
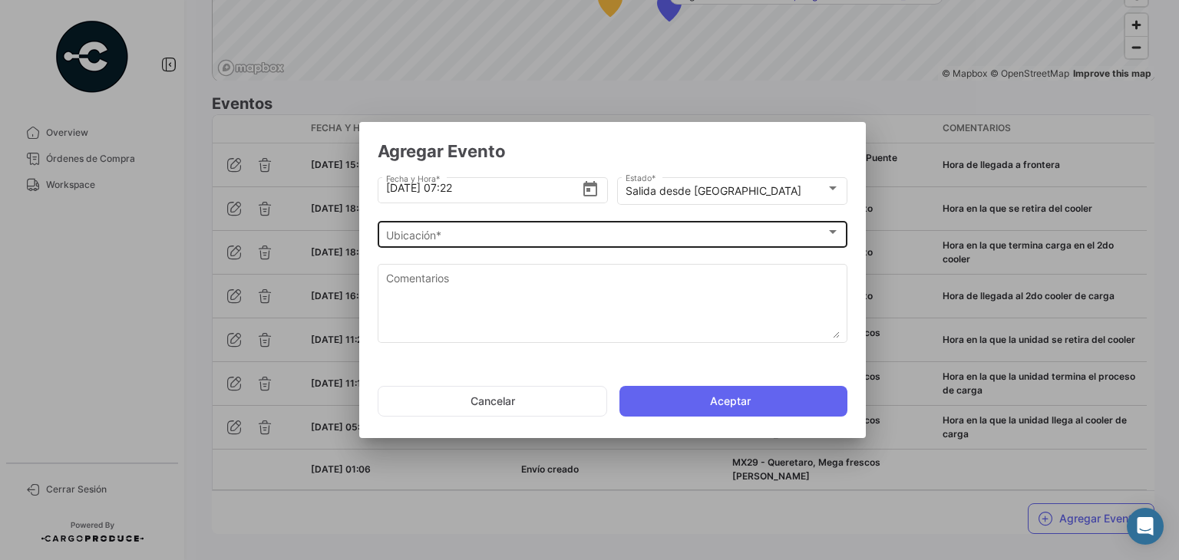
click at [507, 224] on div "Ubicación * Ubicación *" at bounding box center [613, 233] width 454 height 30
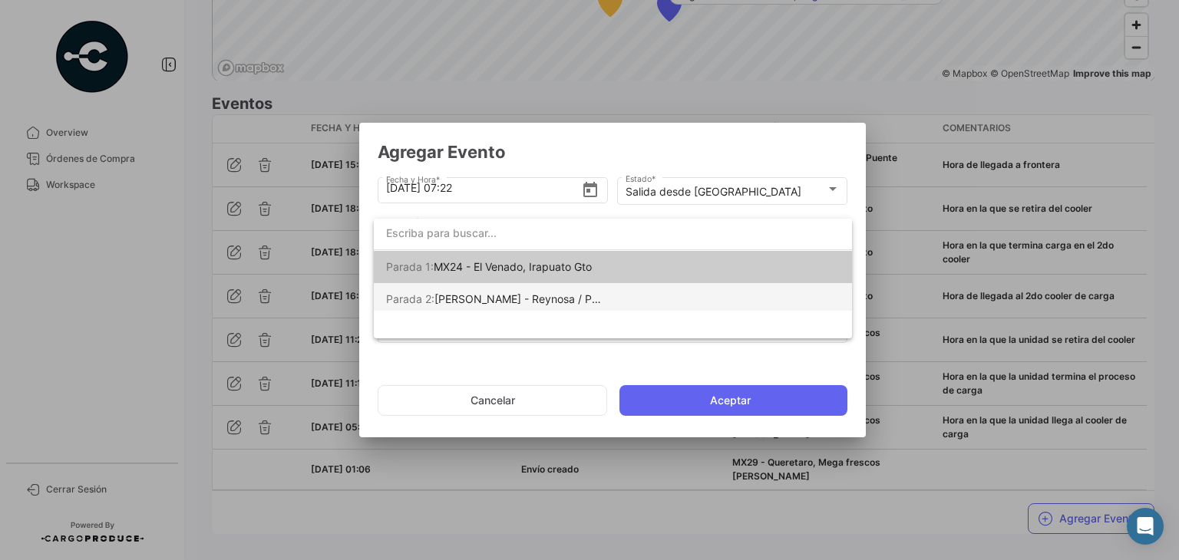
click at [544, 299] on span "[PERSON_NAME] - Reynosa / Puente [PERSON_NAME]" at bounding box center [572, 298] width 276 height 13
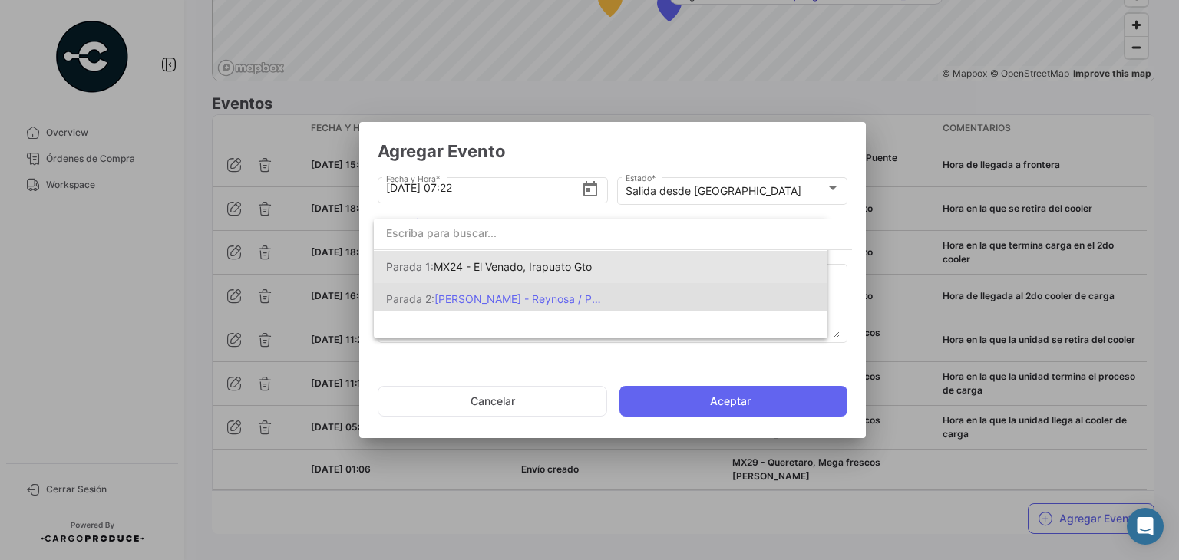
scroll to position [0, 0]
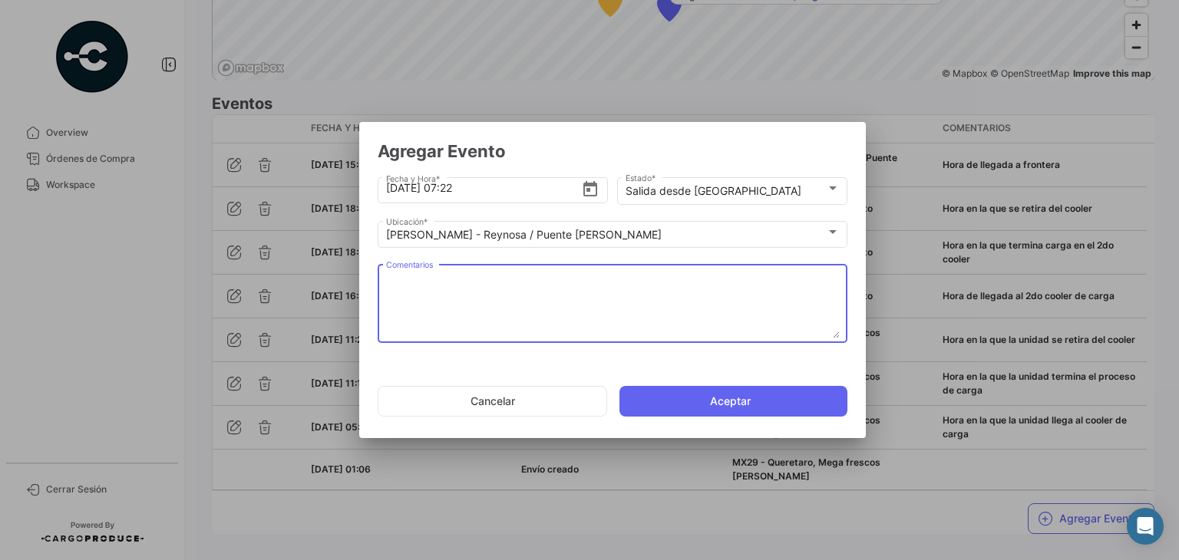
click at [480, 292] on textarea "Comentarios" at bounding box center [613, 305] width 454 height 68
paste textarea "Hora de salida a cruce"
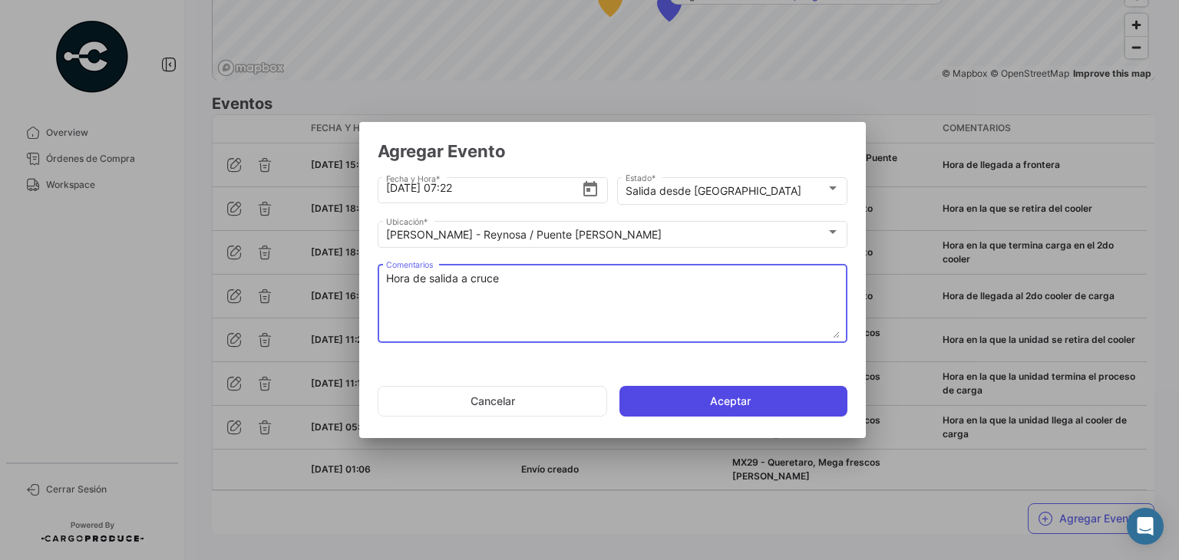
type textarea "Hora de salida a cruce"
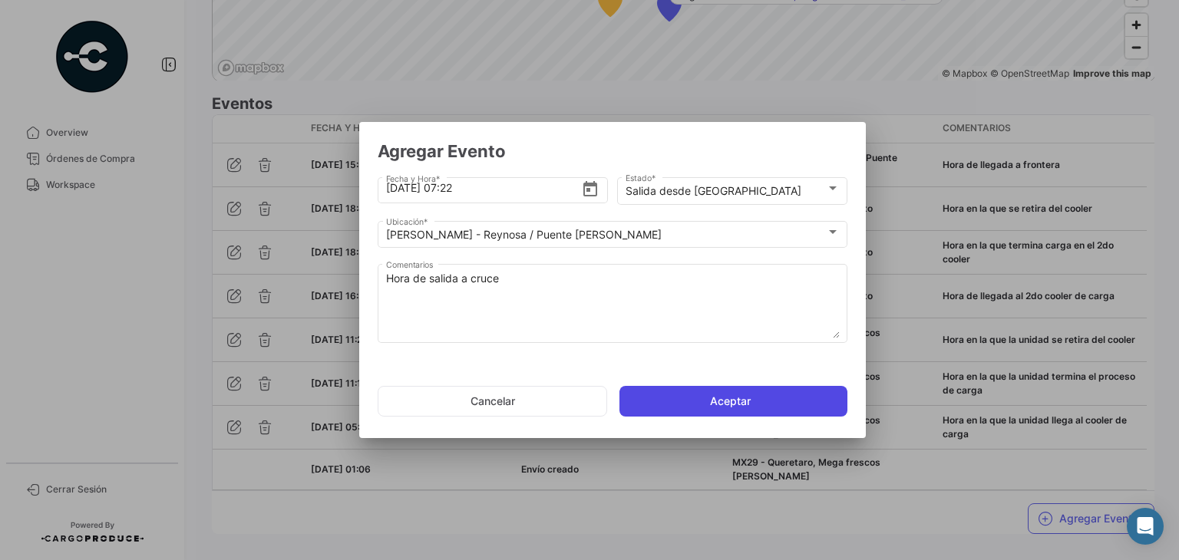
click at [685, 394] on button "Aceptar" at bounding box center [733, 401] width 228 height 31
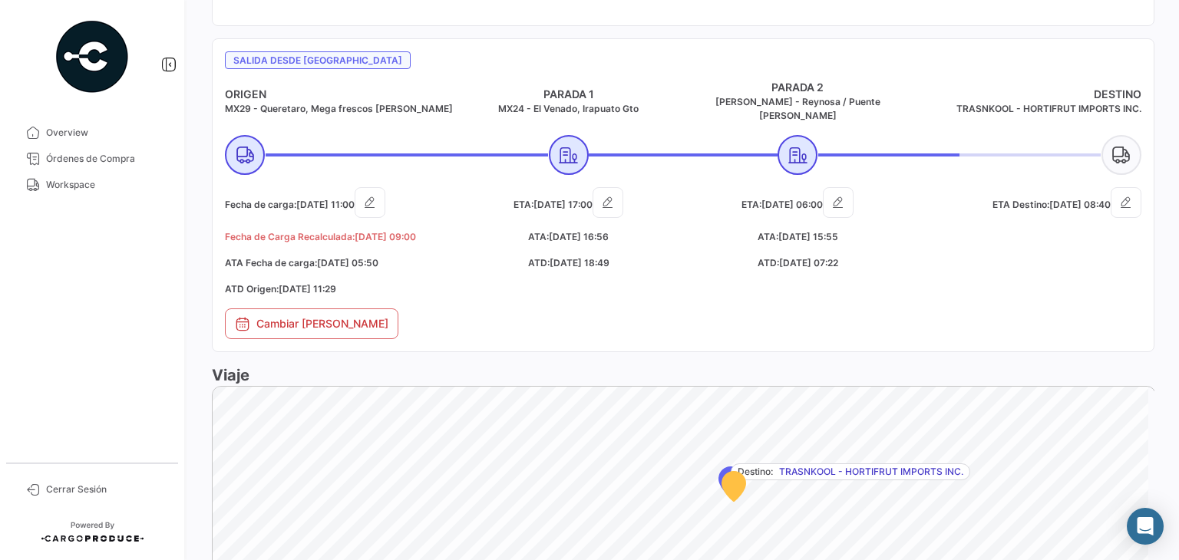
scroll to position [591, 0]
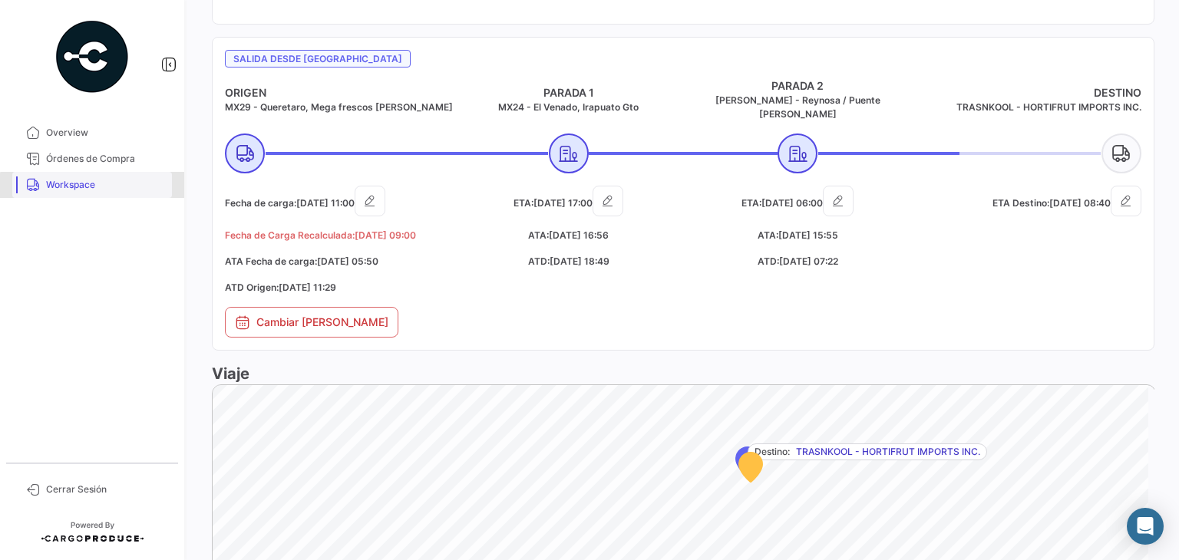
click at [109, 192] on link "Workspace" at bounding box center [92, 185] width 160 height 26
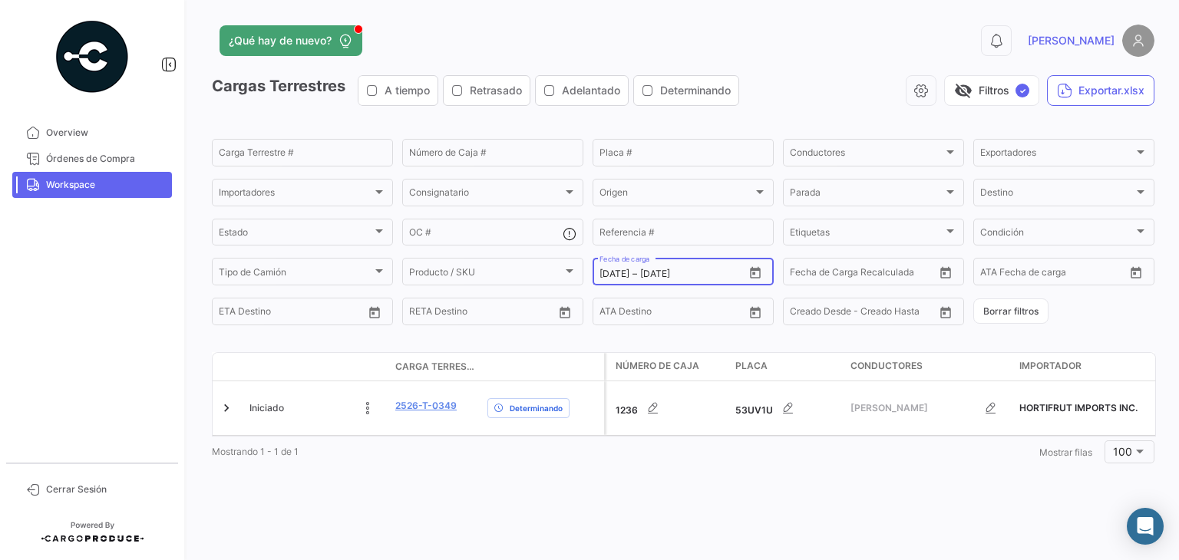
click at [761, 269] on icon "Open calendar" at bounding box center [755, 273] width 14 height 14
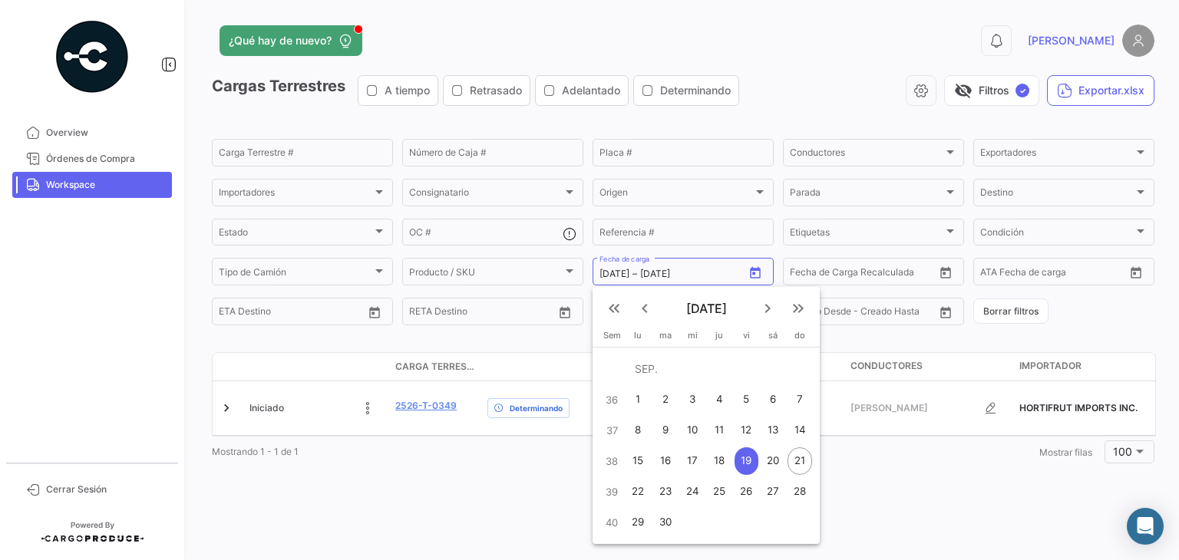
click at [720, 456] on div "18" at bounding box center [720, 461] width 24 height 28
type input "[DATE]"
click at [720, 458] on div "18" at bounding box center [720, 461] width 24 height 28
type input "[DATE]"
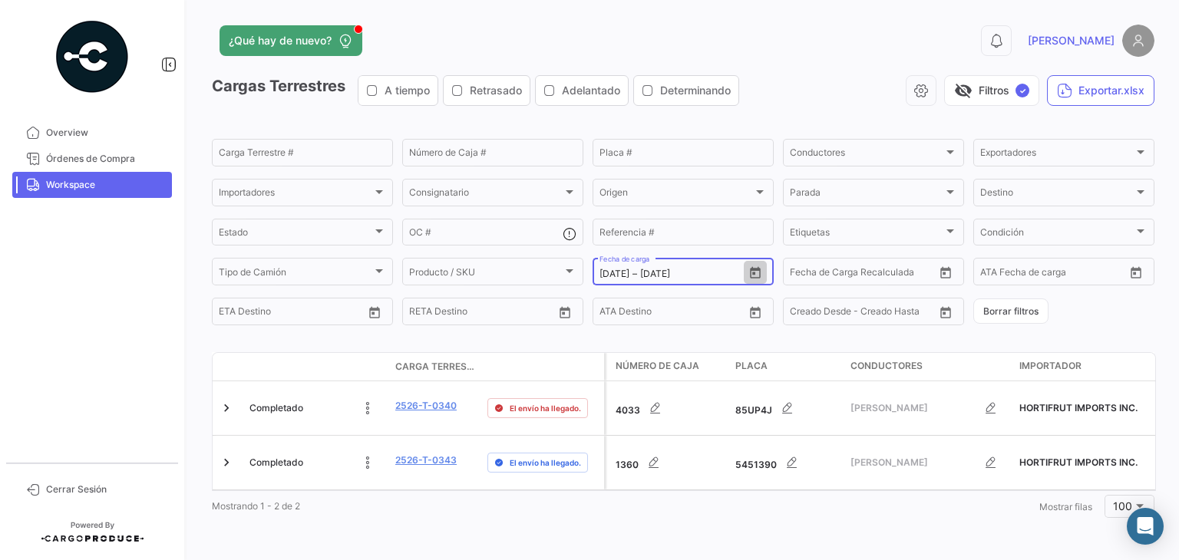
click at [750, 270] on icon "Open calendar" at bounding box center [755, 273] width 11 height 12
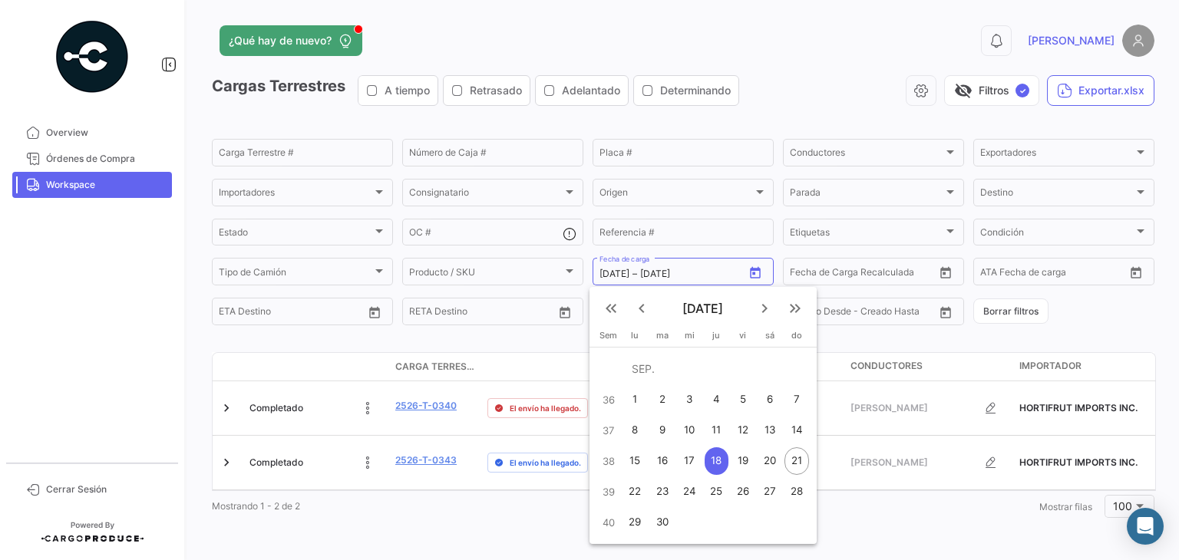
click at [793, 461] on div "21" at bounding box center [796, 461] width 25 height 28
type input "[DATE]"
click at [793, 461] on div "21" at bounding box center [796, 461] width 25 height 28
type input "[DATE]"
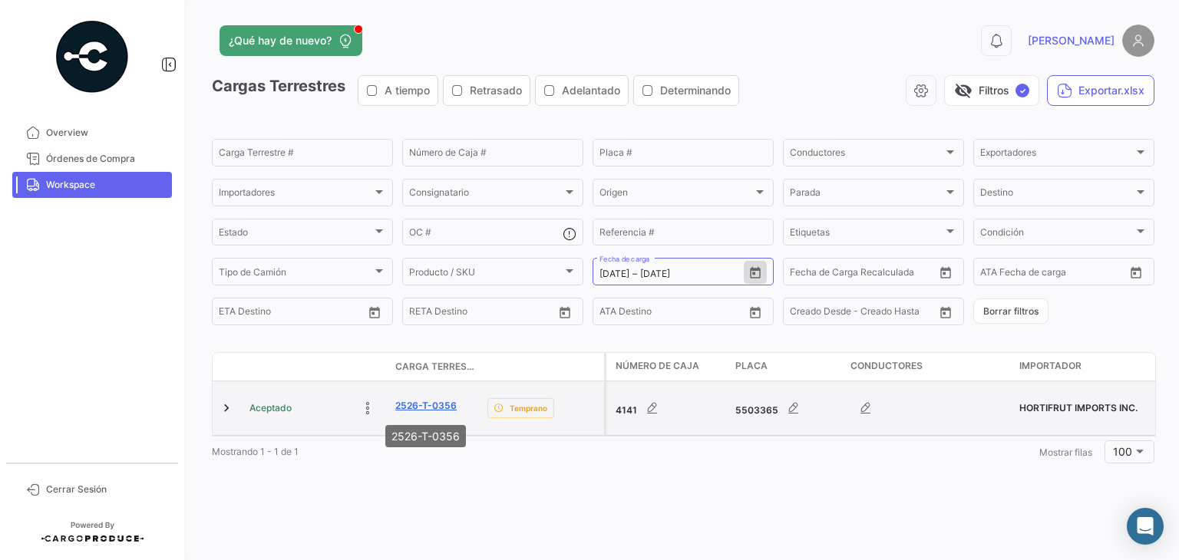
click at [413, 410] on link "2526-T-0356" at bounding box center [425, 406] width 61 height 14
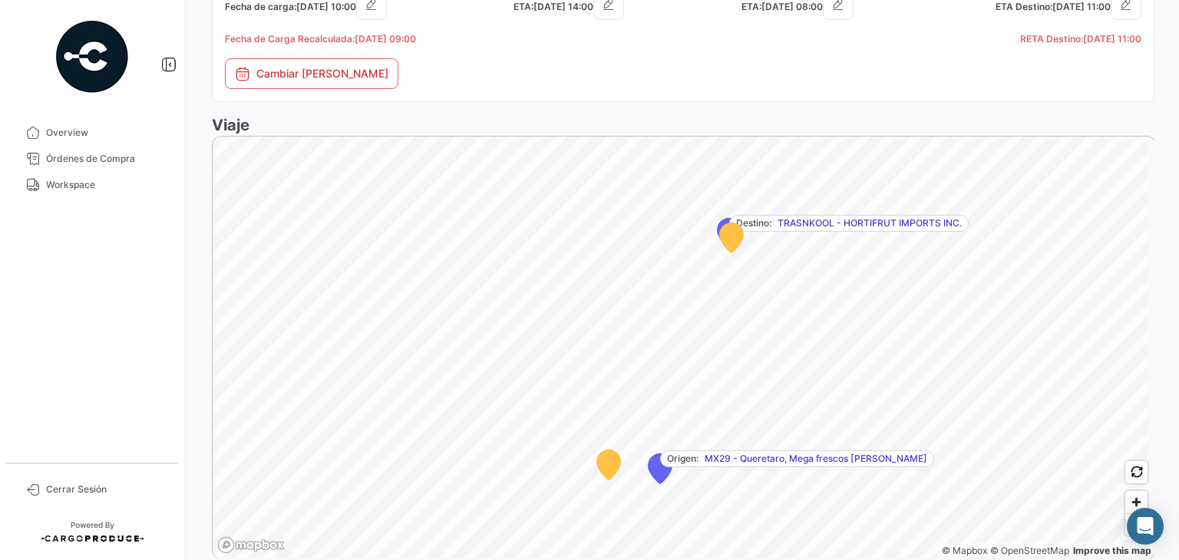
scroll to position [1032, 0]
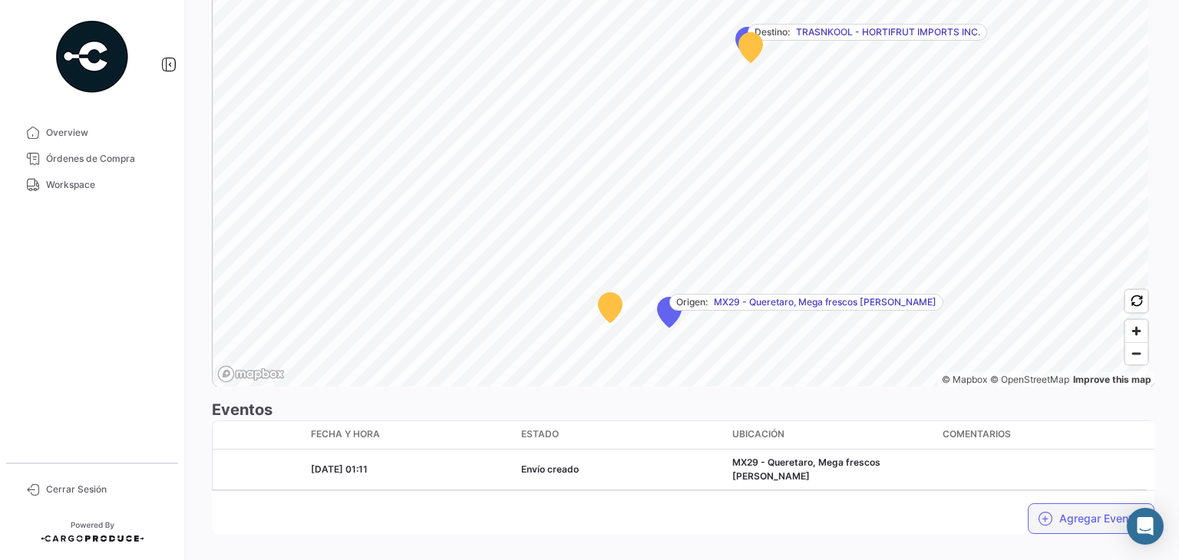
click at [1071, 503] on button "Agregar Eventos" at bounding box center [1091, 518] width 127 height 31
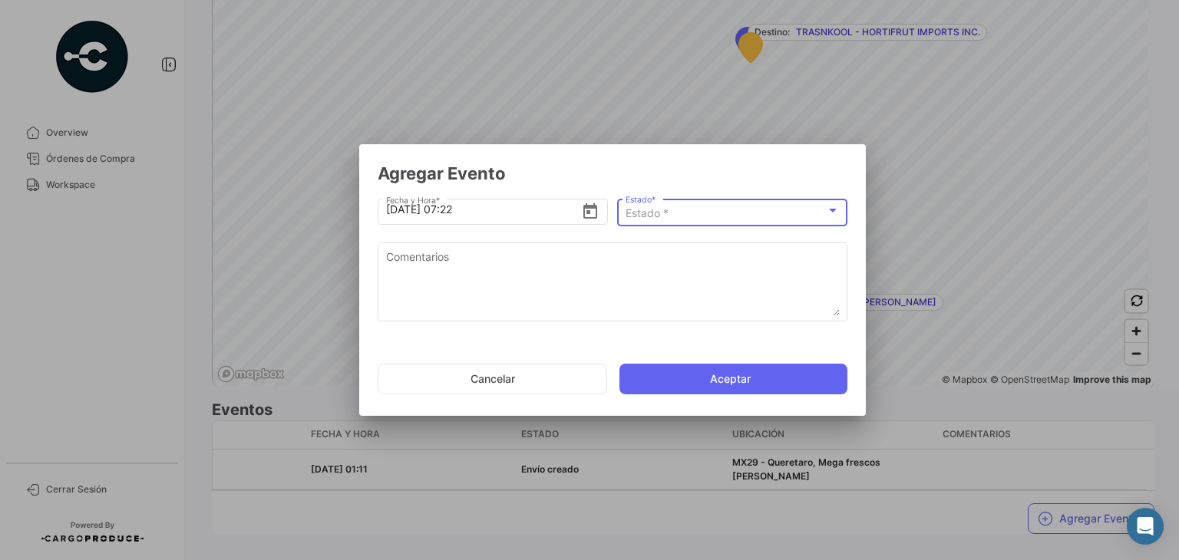
click at [668, 210] on span "Estado *" at bounding box center [647, 212] width 43 height 13
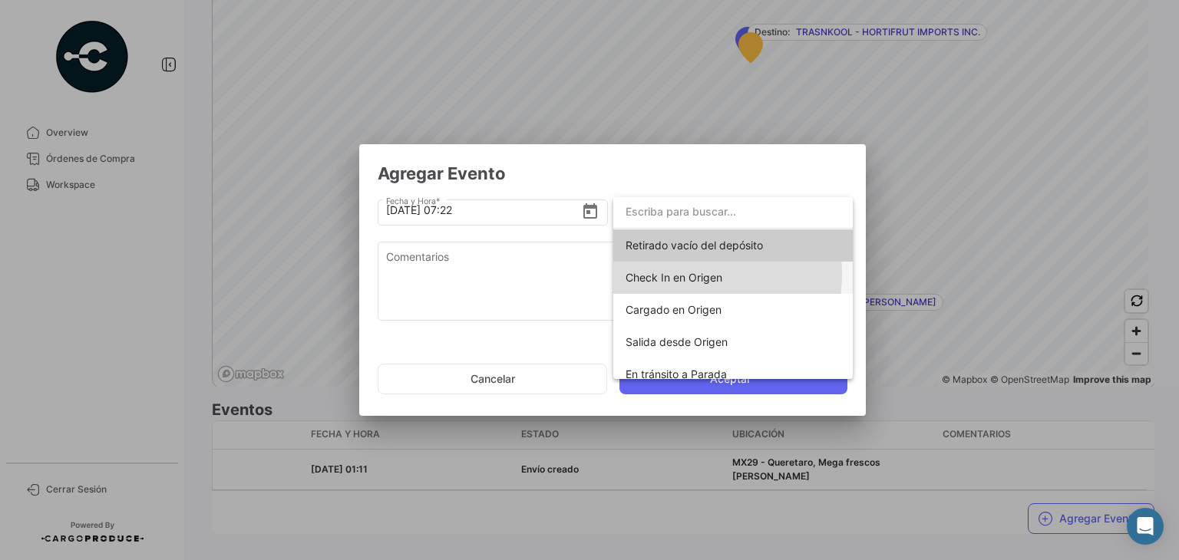
click at [685, 274] on span "Check In en Origen" at bounding box center [674, 277] width 97 height 13
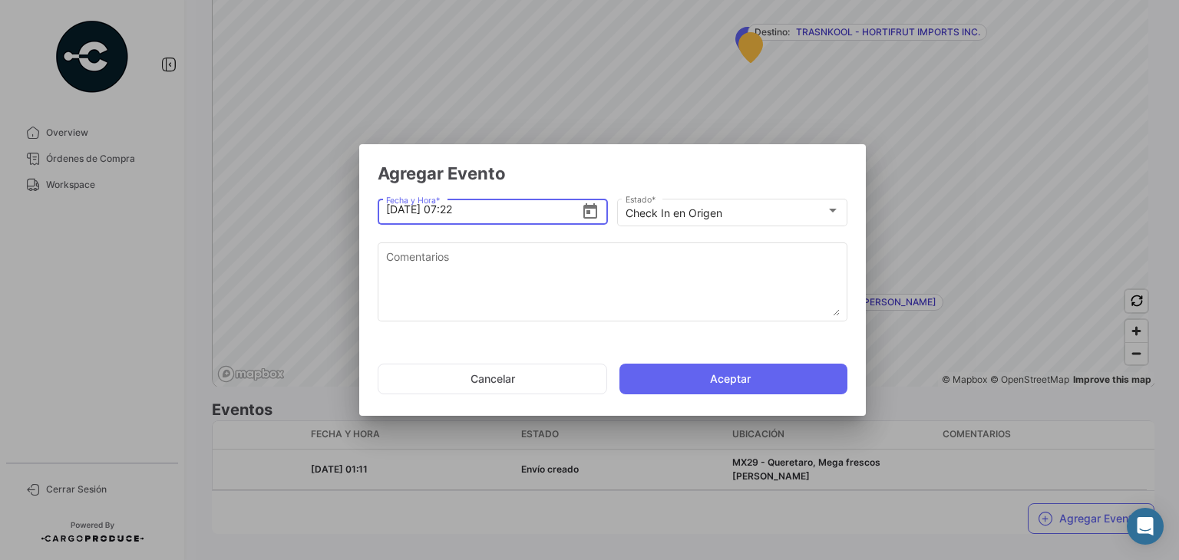
click at [453, 209] on input "[DATE] 07:22" at bounding box center [484, 210] width 196 height 54
click at [476, 206] on input "[DATE] 06:22" at bounding box center [484, 210] width 196 height 54
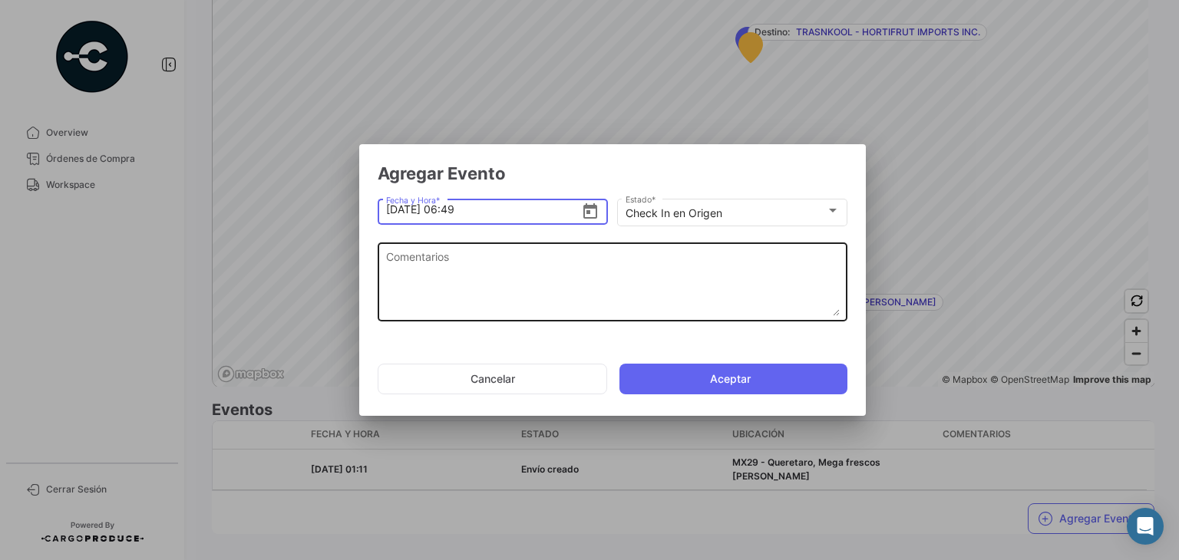
type input "[DATE] 06:49"
click at [482, 249] on textarea "Comentarios" at bounding box center [613, 283] width 454 height 68
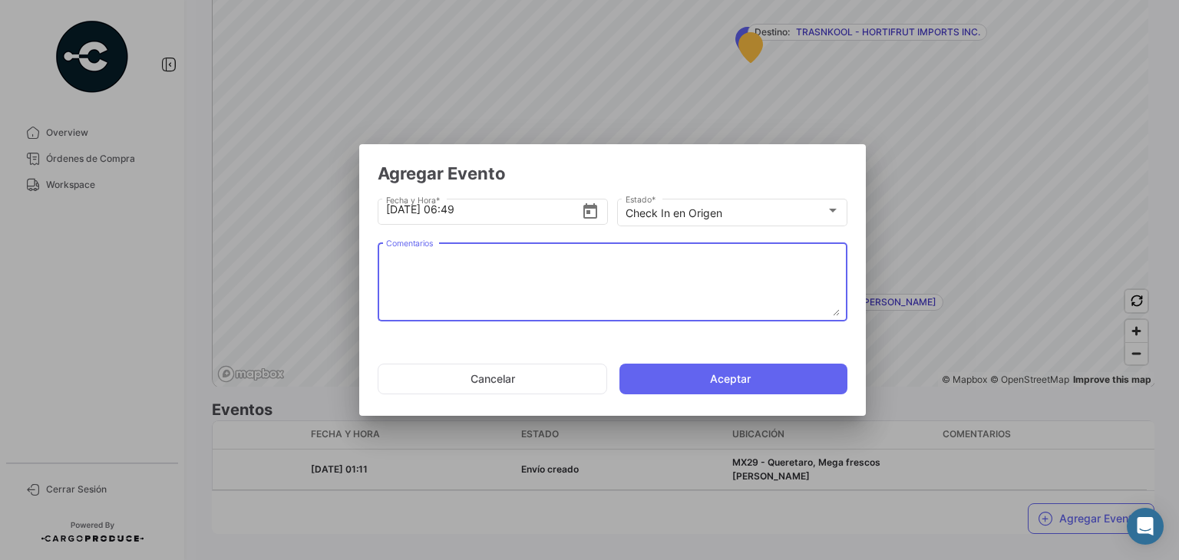
paste textarea "Hora en la que la unidad llega al cooler de carga"
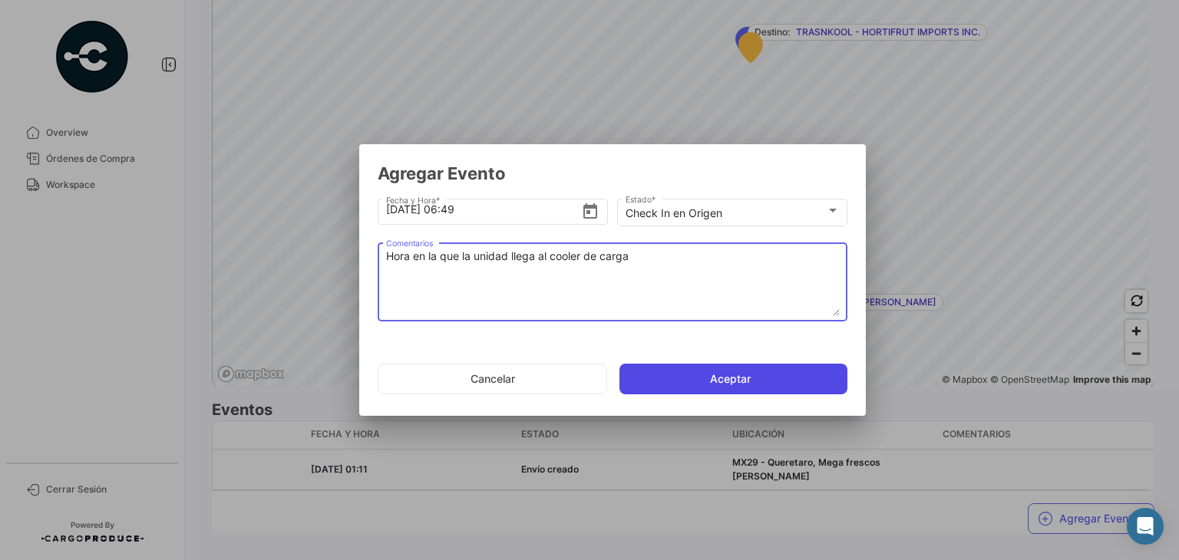
type textarea "Hora en la que la unidad llega al cooler de carga"
click at [683, 378] on button "Aceptar" at bounding box center [733, 379] width 228 height 31
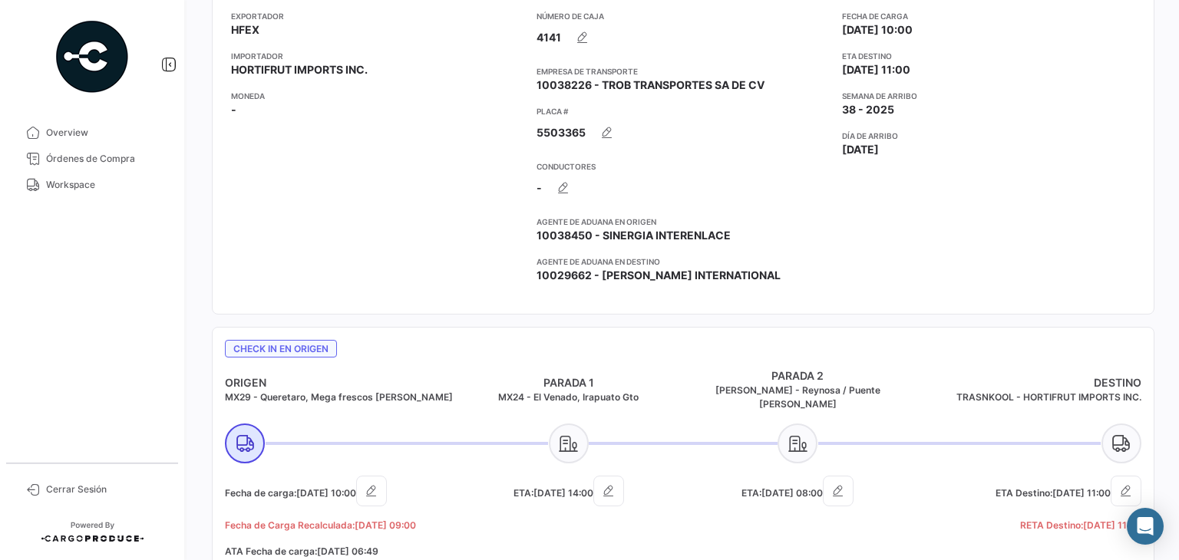
scroll to position [349, 0]
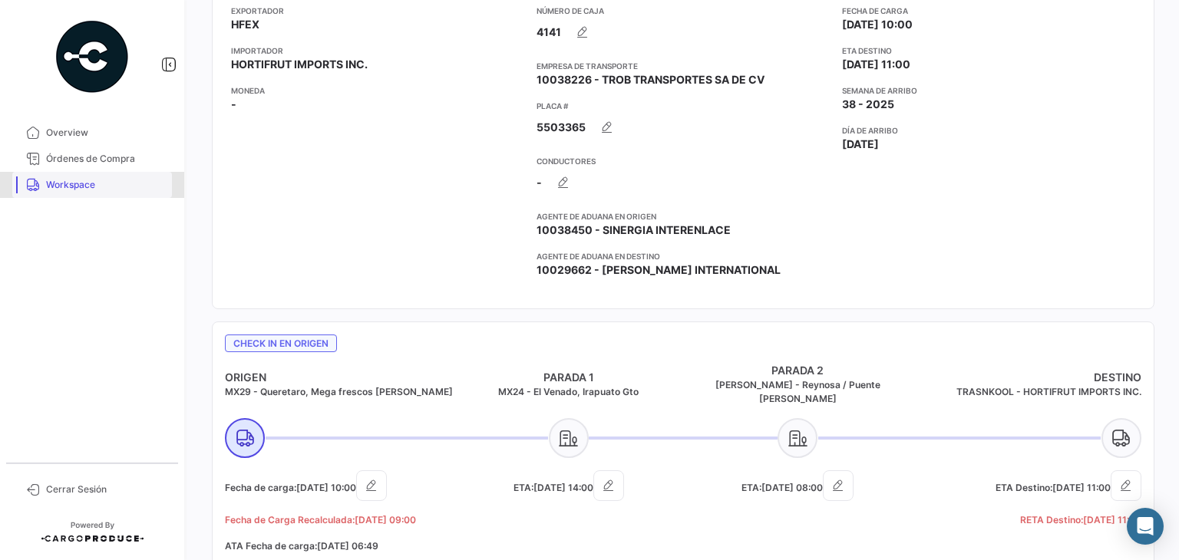
click at [63, 194] on link "Workspace" at bounding box center [92, 185] width 160 height 26
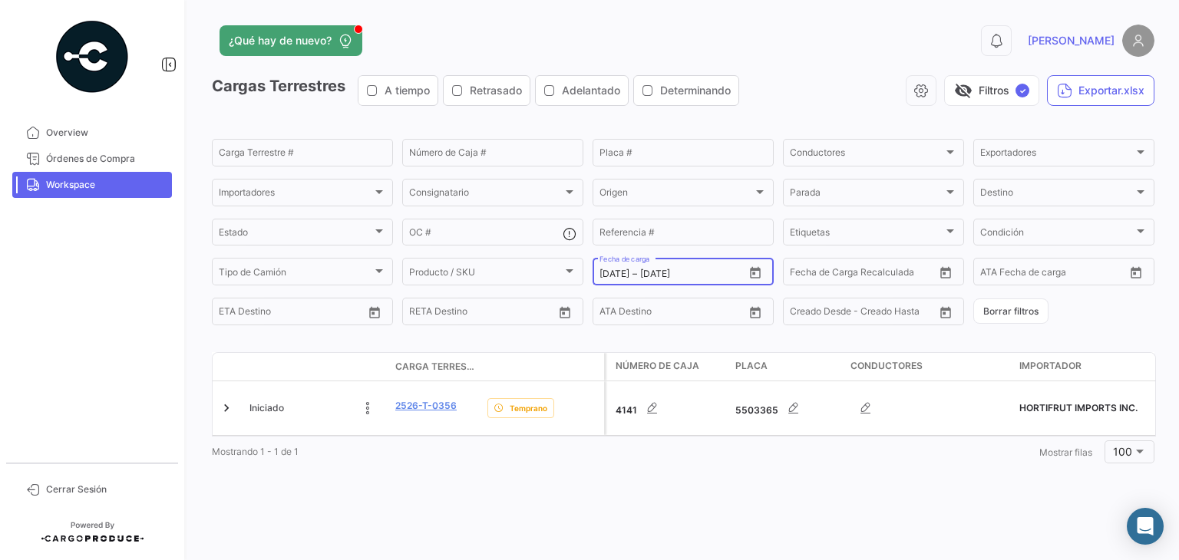
click at [758, 278] on icon "Open calendar" at bounding box center [755, 273] width 14 height 14
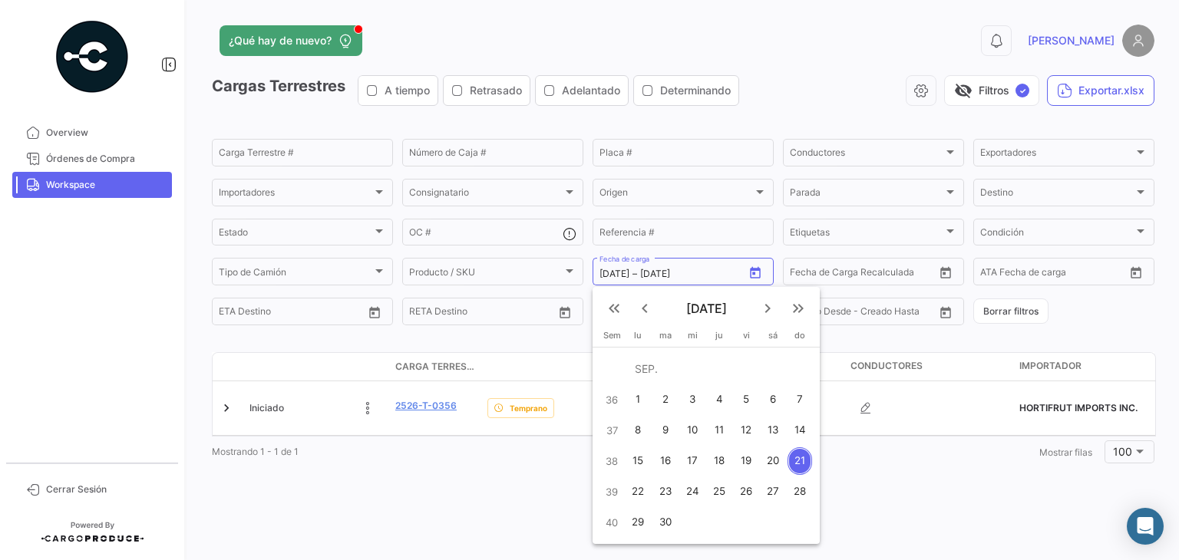
click at [633, 493] on div "22" at bounding box center [638, 492] width 24 height 28
type input "[DATE]"
click at [633, 493] on div "22" at bounding box center [638, 492] width 24 height 28
type input "[DATE]"
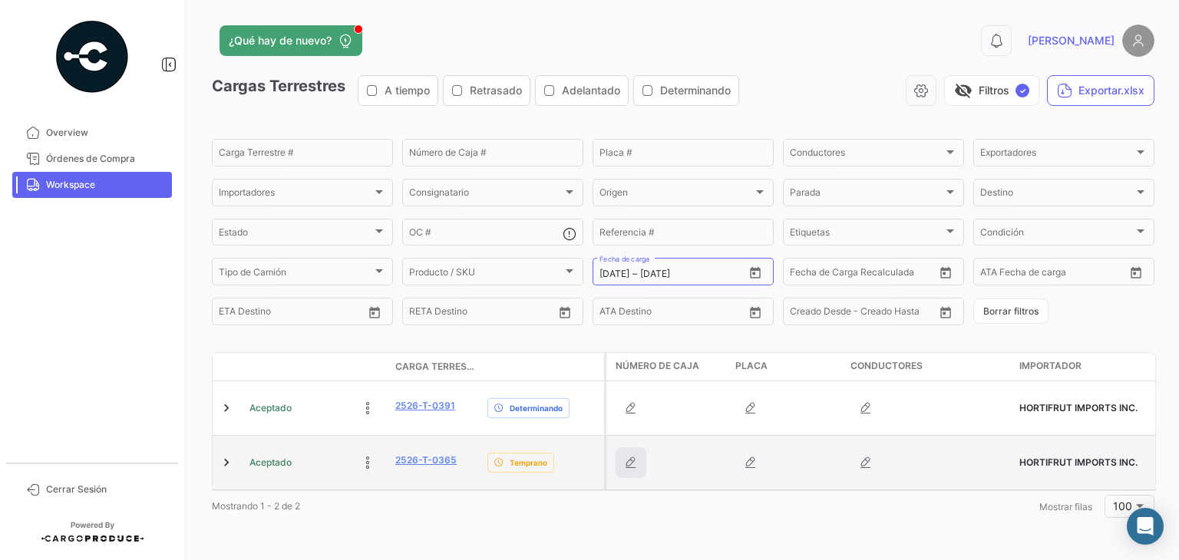
click at [632, 464] on icon "button" at bounding box center [630, 462] width 15 height 15
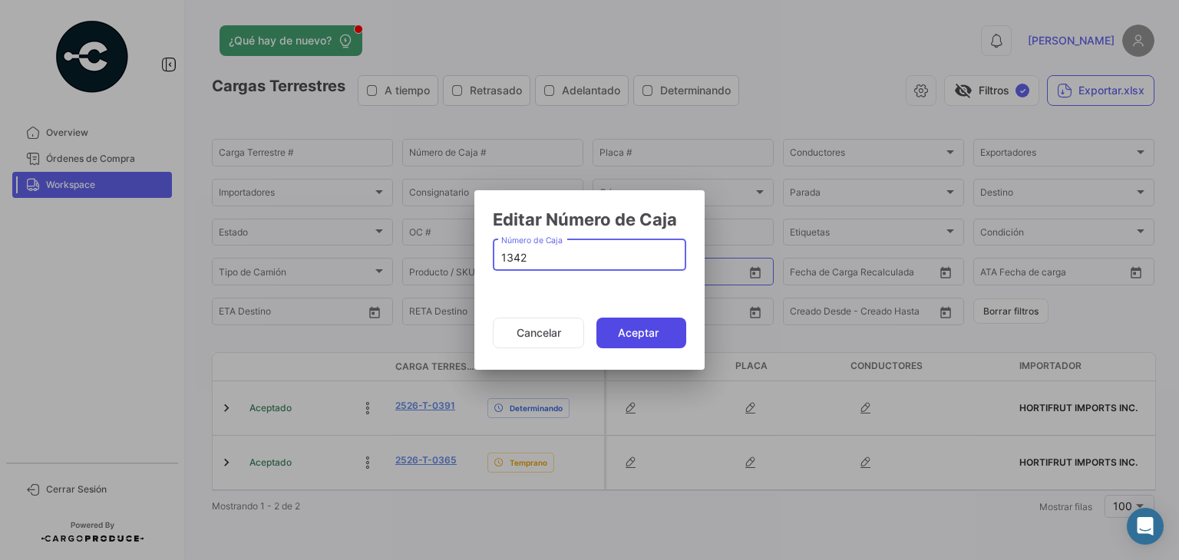
type input "1342"
click at [632, 333] on button "Aceptar" at bounding box center [641, 333] width 90 height 31
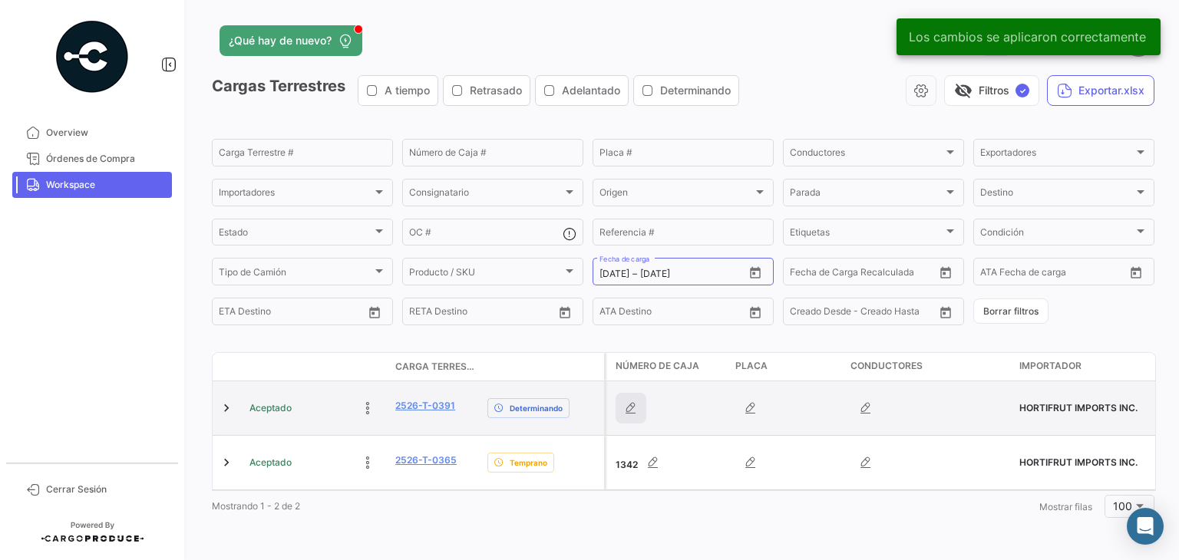
click at [633, 414] on icon "button" at bounding box center [630, 408] width 15 height 15
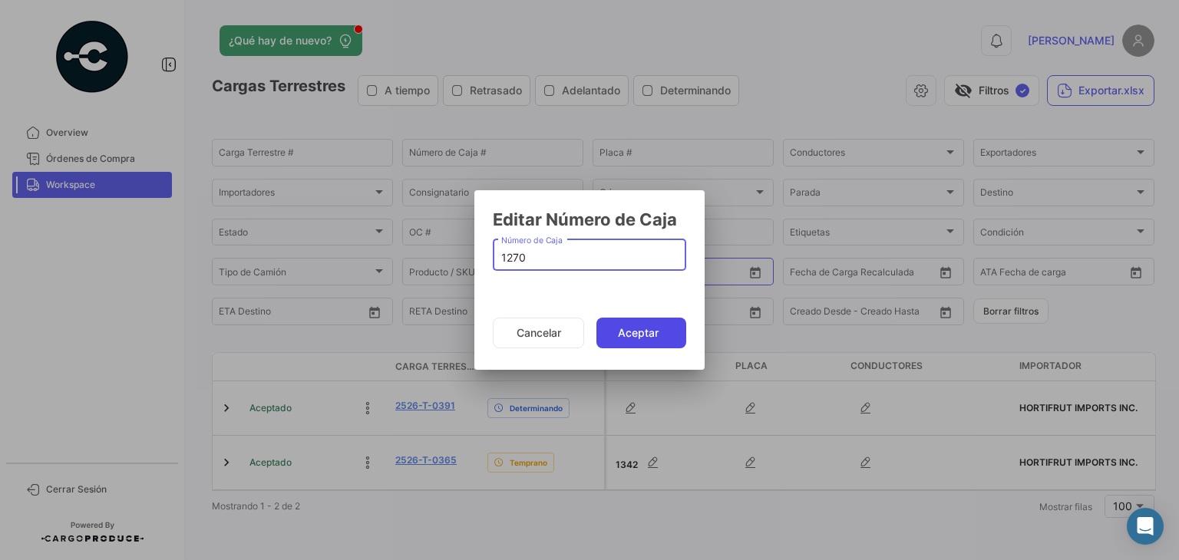
type input "1270"
click at [619, 339] on button "Aceptar" at bounding box center [641, 333] width 90 height 31
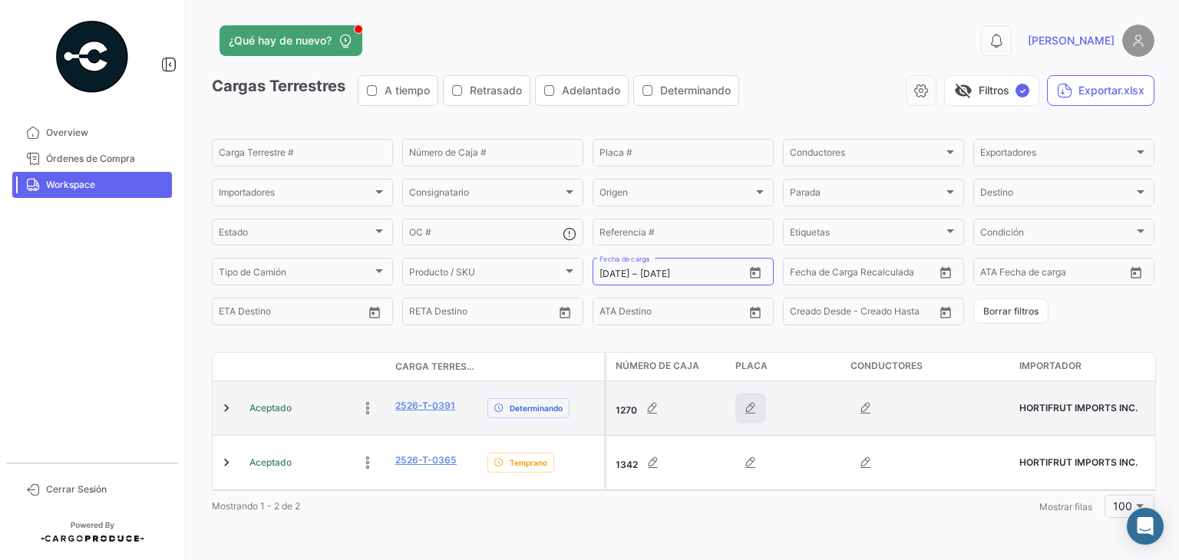
click at [744, 414] on icon "button" at bounding box center [750, 408] width 15 height 15
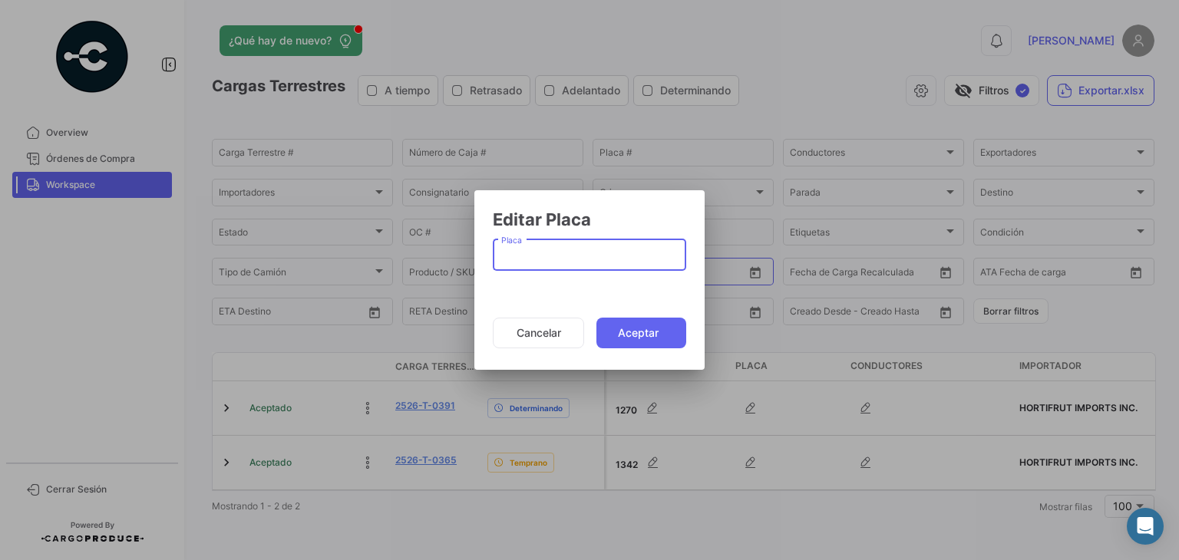
paste input "5273045"
type input "5273045"
click at [617, 335] on button "Aceptar" at bounding box center [641, 333] width 90 height 31
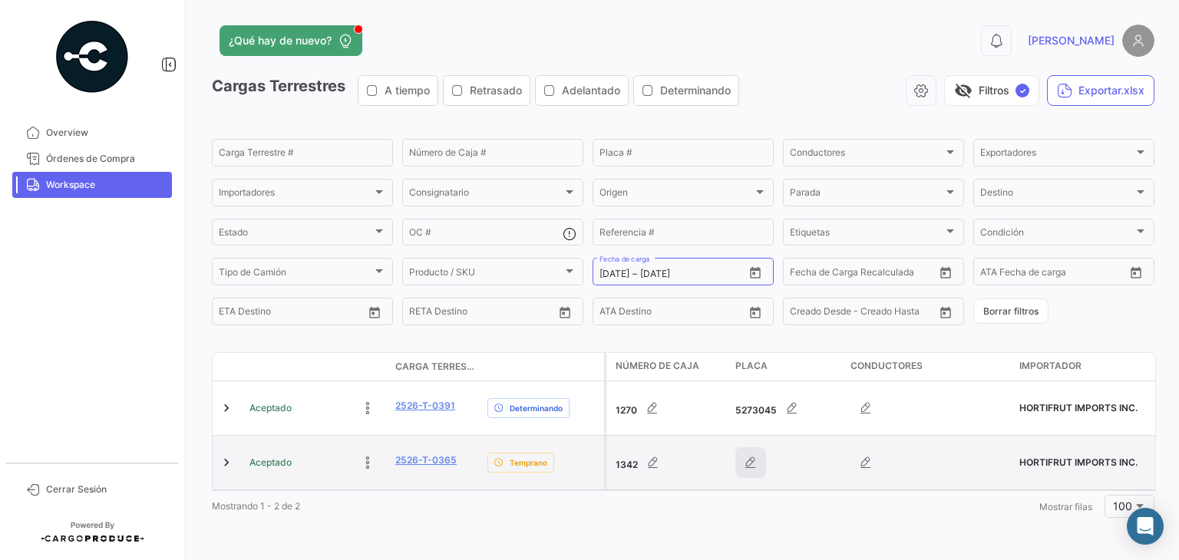
click at [749, 458] on icon "button" at bounding box center [750, 462] width 15 height 15
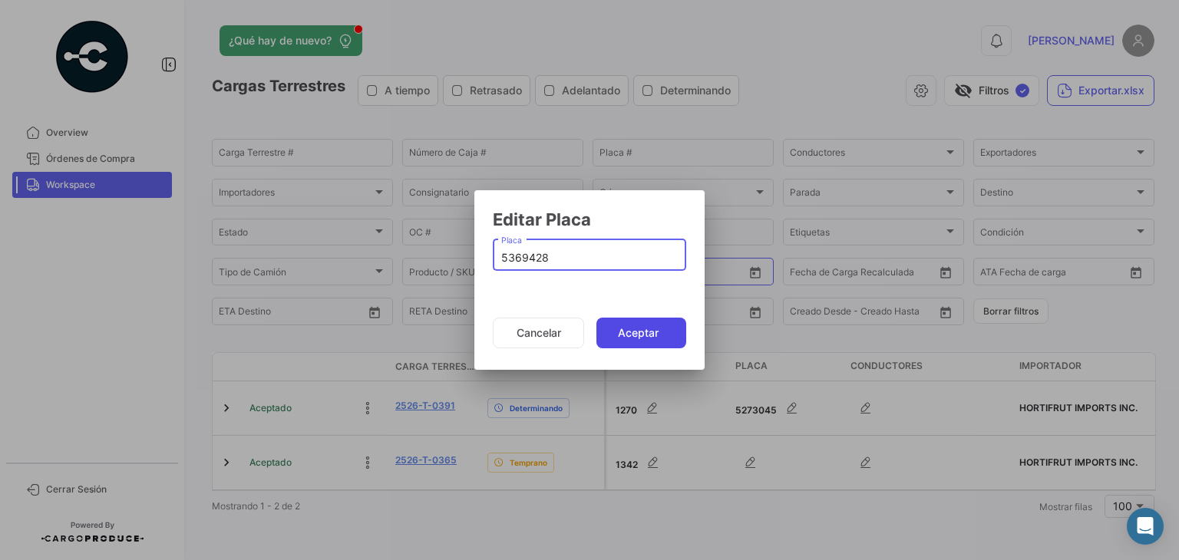
type input "5369428"
click at [628, 334] on button "Aceptar" at bounding box center [641, 333] width 90 height 31
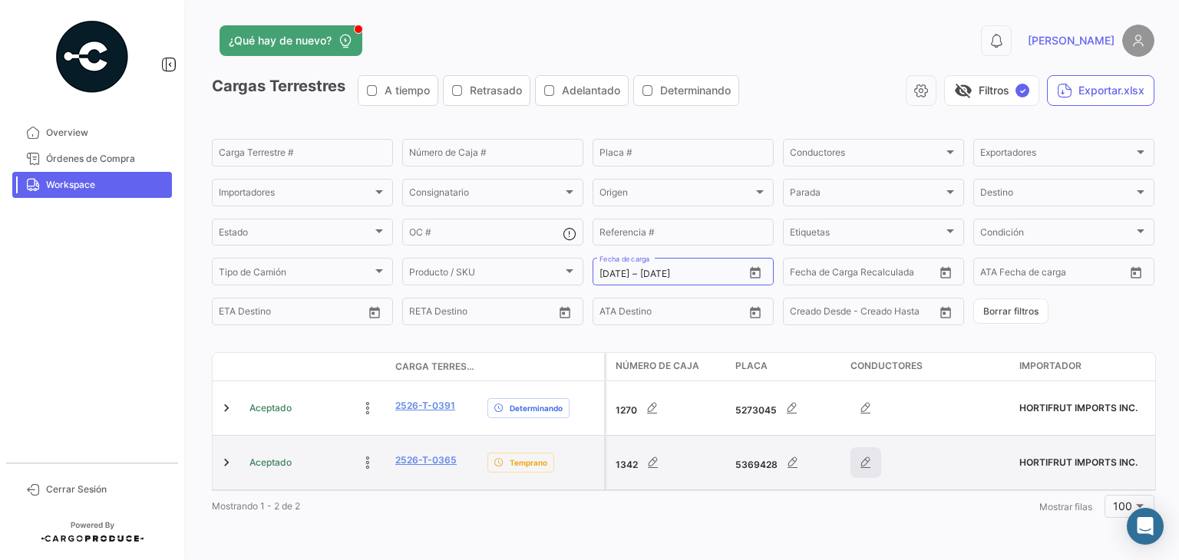
click at [866, 462] on icon "button" at bounding box center [865, 462] width 15 height 15
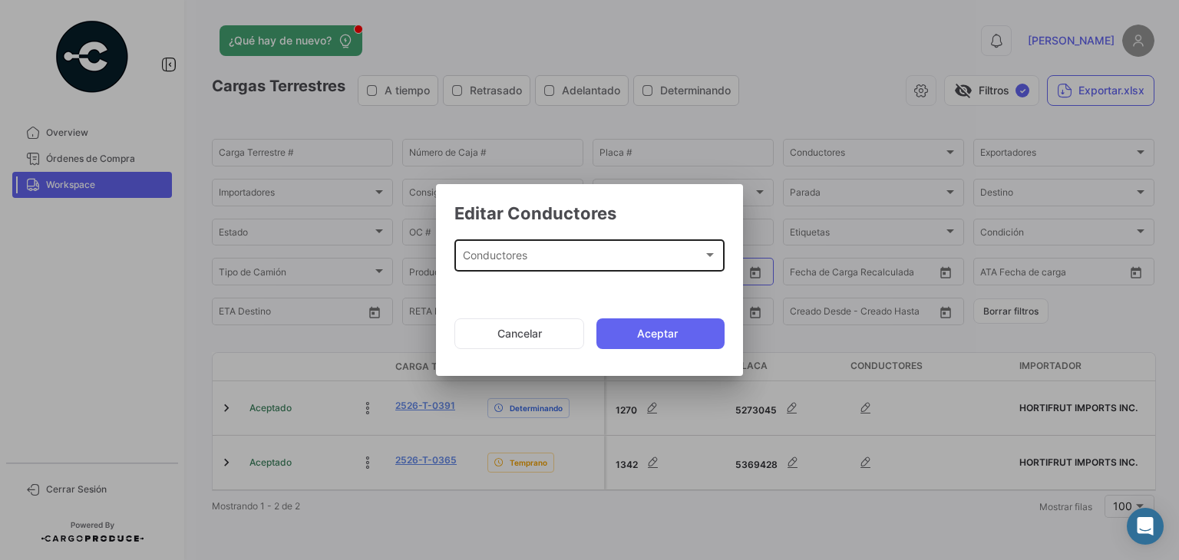
click at [603, 248] on div "Conductores Conductores" at bounding box center [590, 253] width 254 height 35
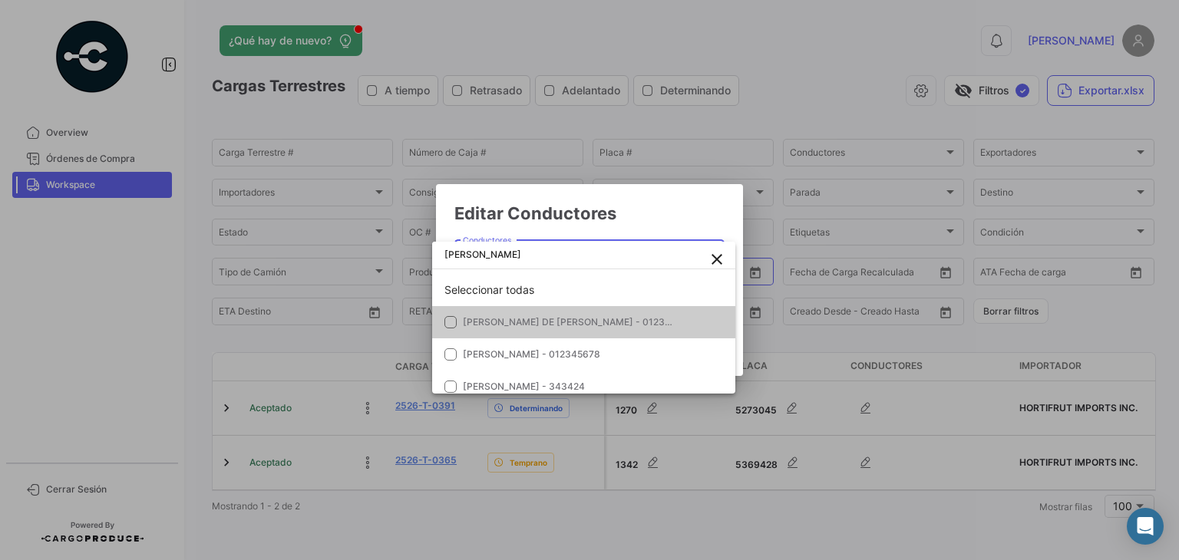
type input "[PERSON_NAME]"
click at [537, 323] on span "[PERSON_NAME] DE [PERSON_NAME] - 012345678" at bounding box center [578, 322] width 231 height 12
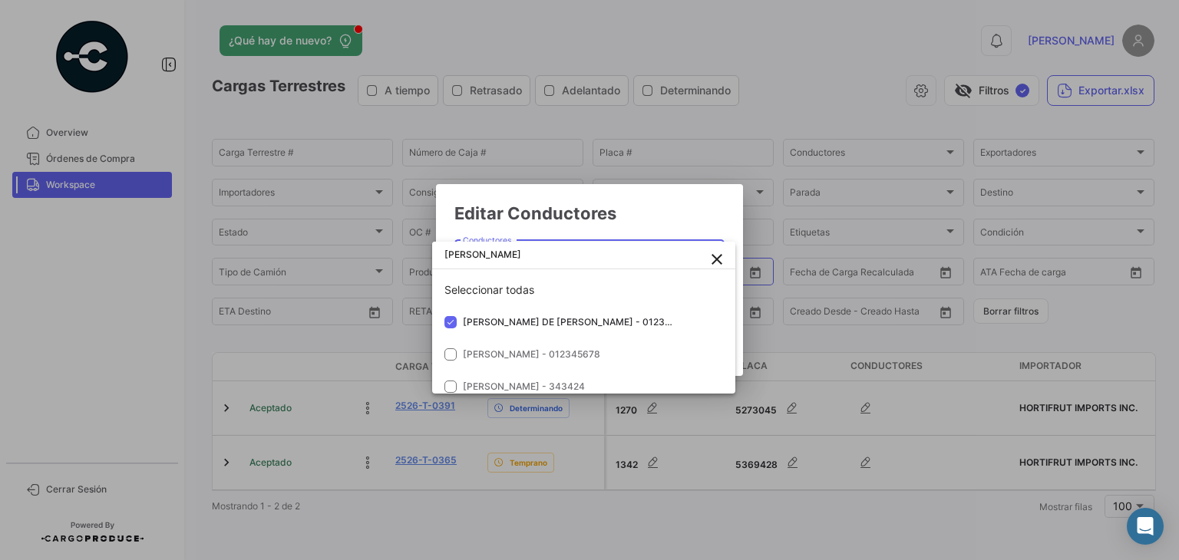
click at [669, 213] on div at bounding box center [589, 280] width 1179 height 560
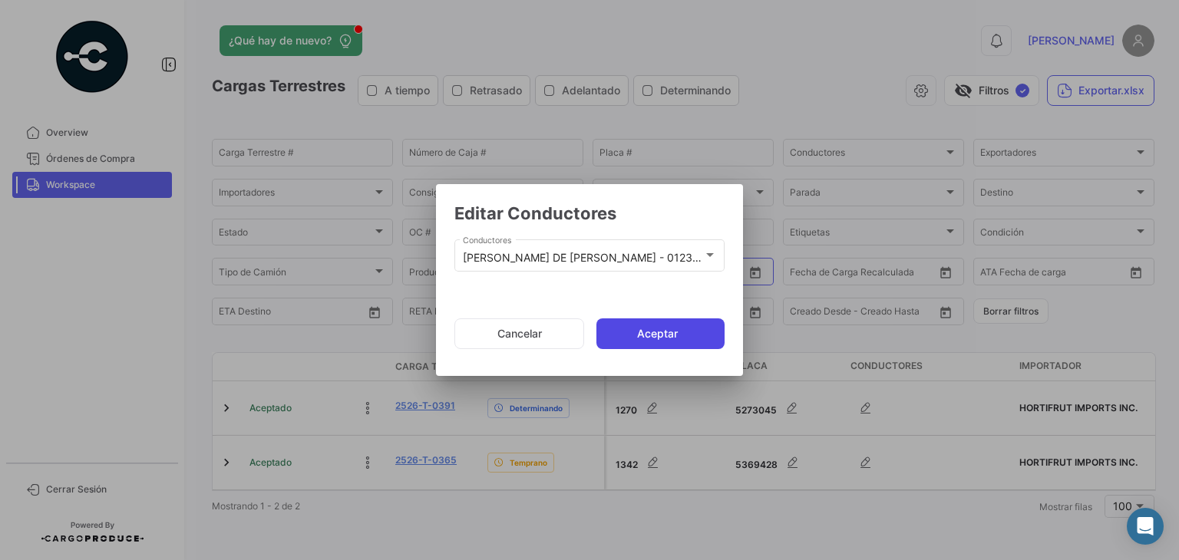
click at [632, 338] on button "Aceptar" at bounding box center [660, 334] width 128 height 31
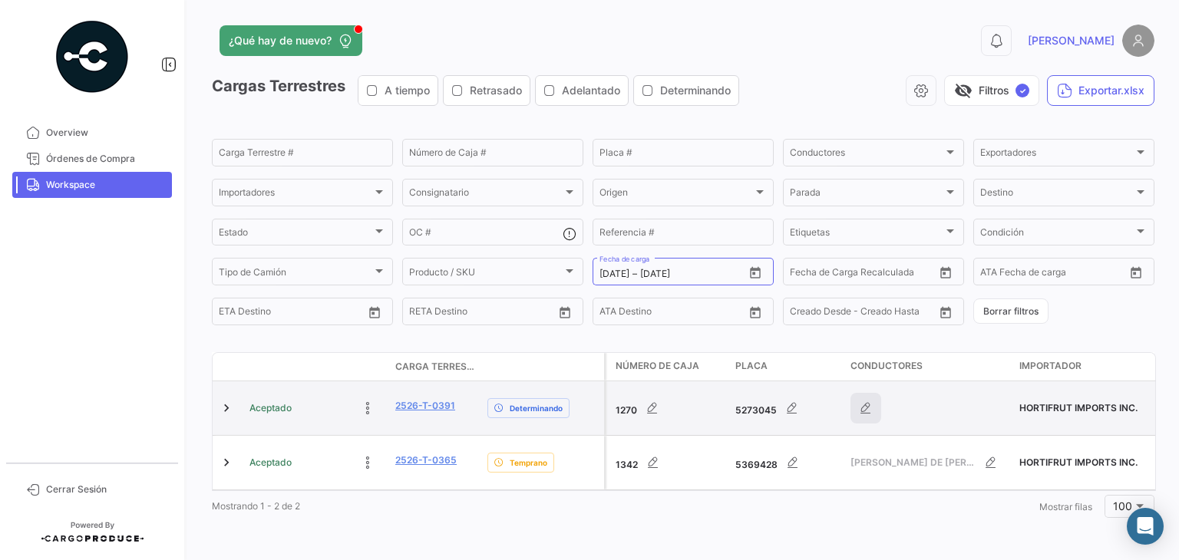
click at [871, 404] on icon "button" at bounding box center [865, 408] width 15 height 15
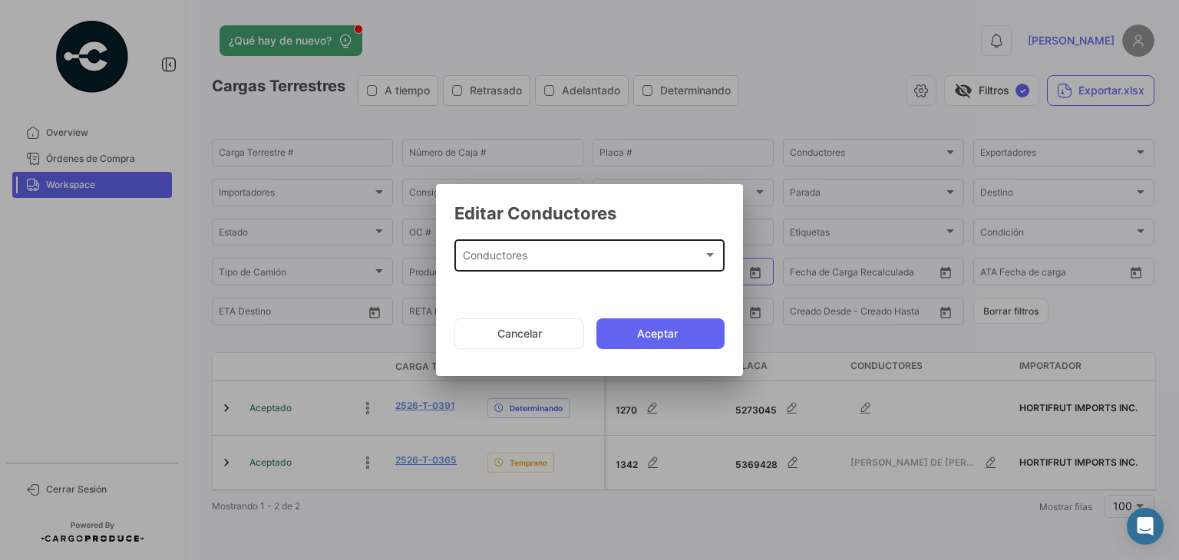
click at [596, 252] on div "Conductores" at bounding box center [583, 258] width 240 height 13
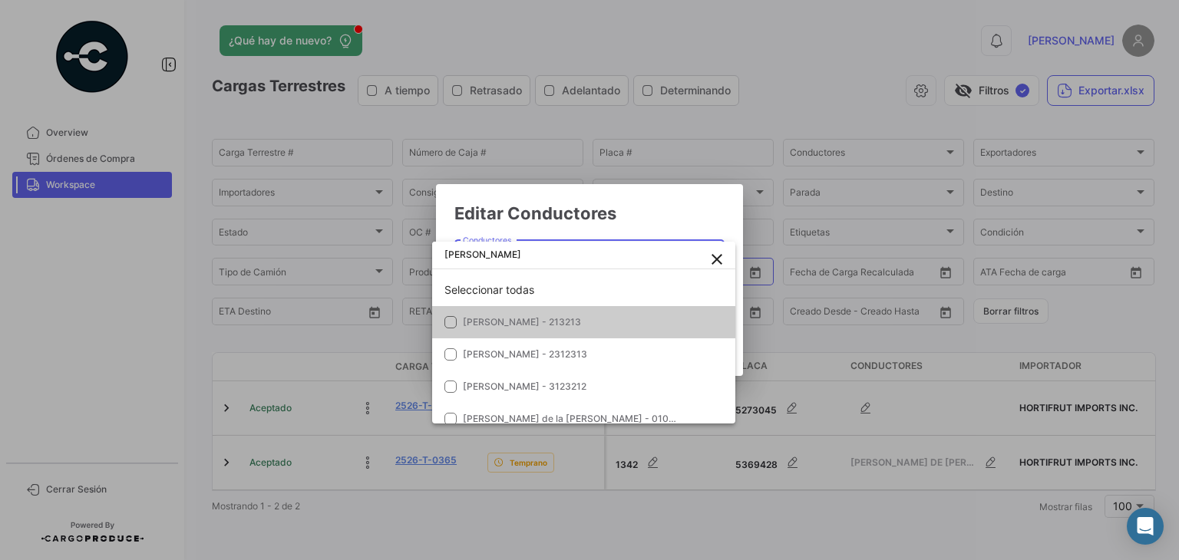
type input "[PERSON_NAME]"
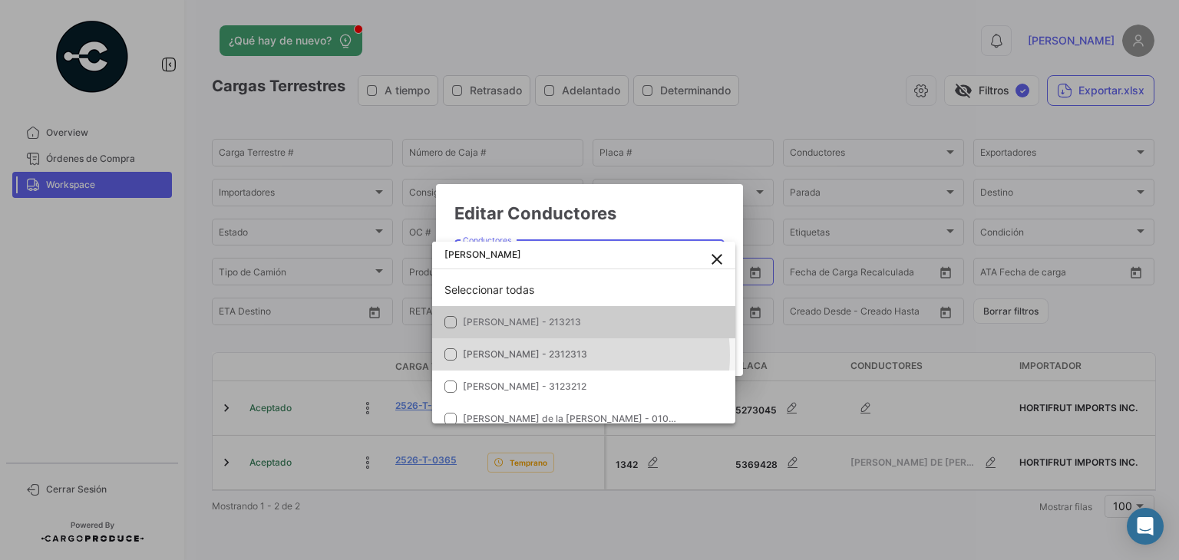
click at [580, 355] on span "[PERSON_NAME] - 2312313" at bounding box center [525, 354] width 124 height 12
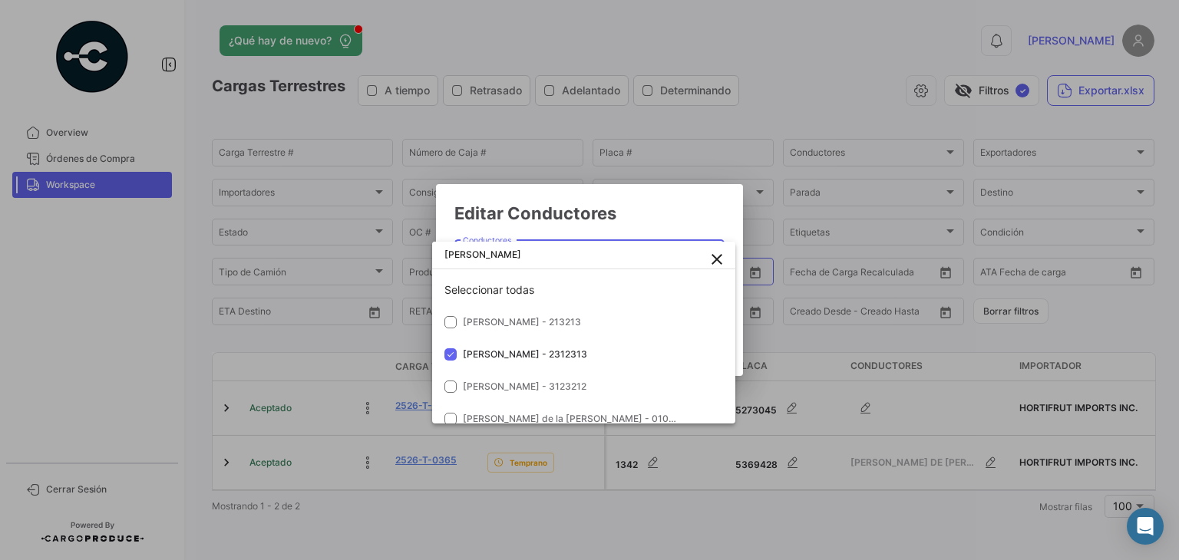
click at [654, 223] on div at bounding box center [589, 280] width 1179 height 560
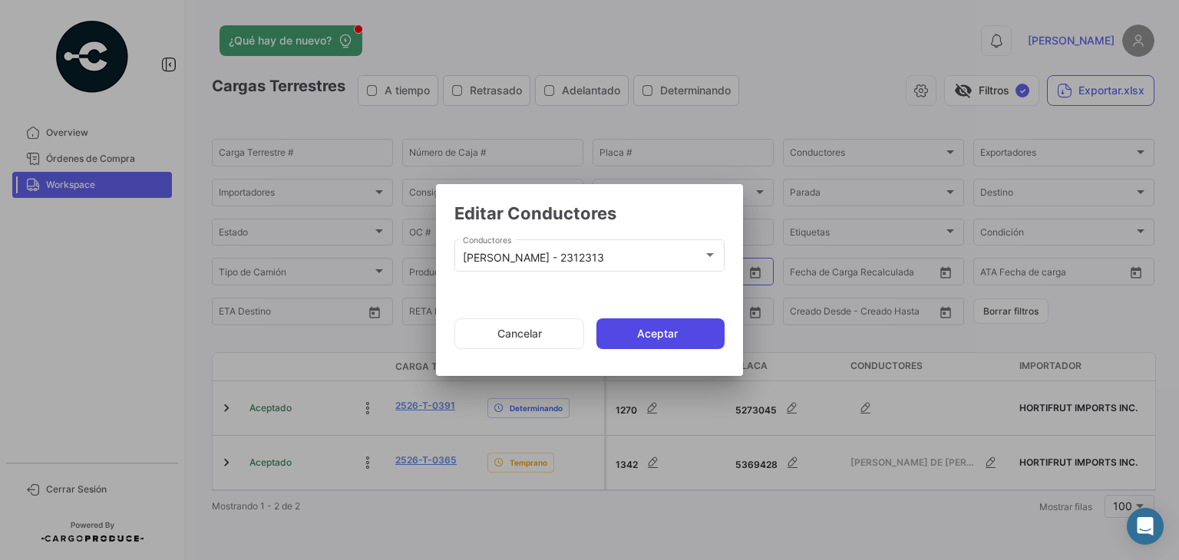
click at [669, 332] on button "Aceptar" at bounding box center [660, 334] width 128 height 31
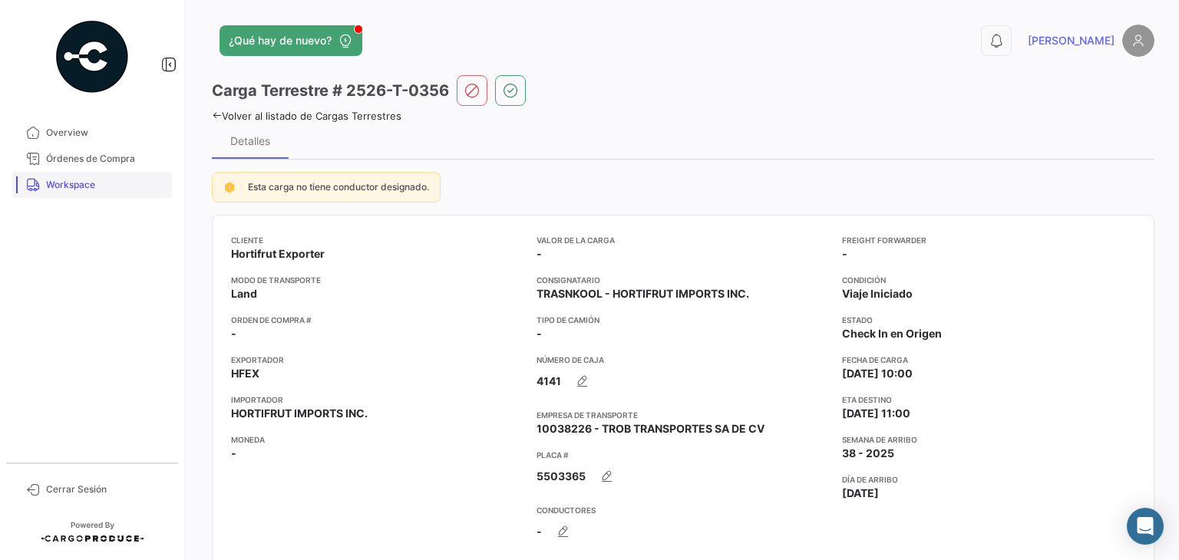
click at [84, 177] on link "Workspace" at bounding box center [92, 185] width 160 height 26
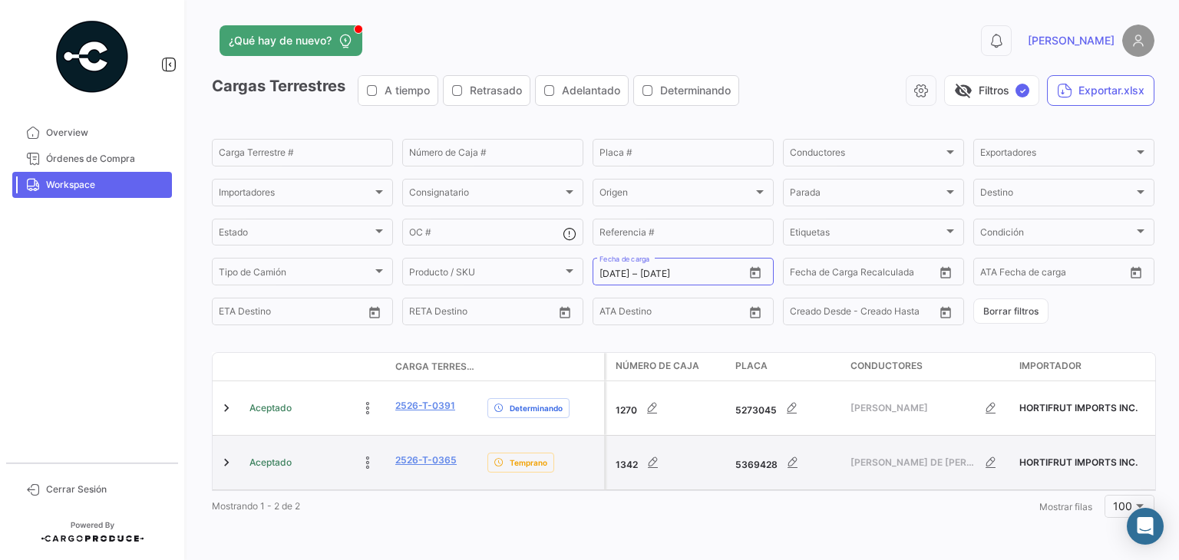
drag, startPoint x: 950, startPoint y: 461, endPoint x: 818, endPoint y: 468, distance: 132.2
copy div "[PERSON_NAME]"
drag, startPoint x: 966, startPoint y: 462, endPoint x: 842, endPoint y: 461, distance: 123.6
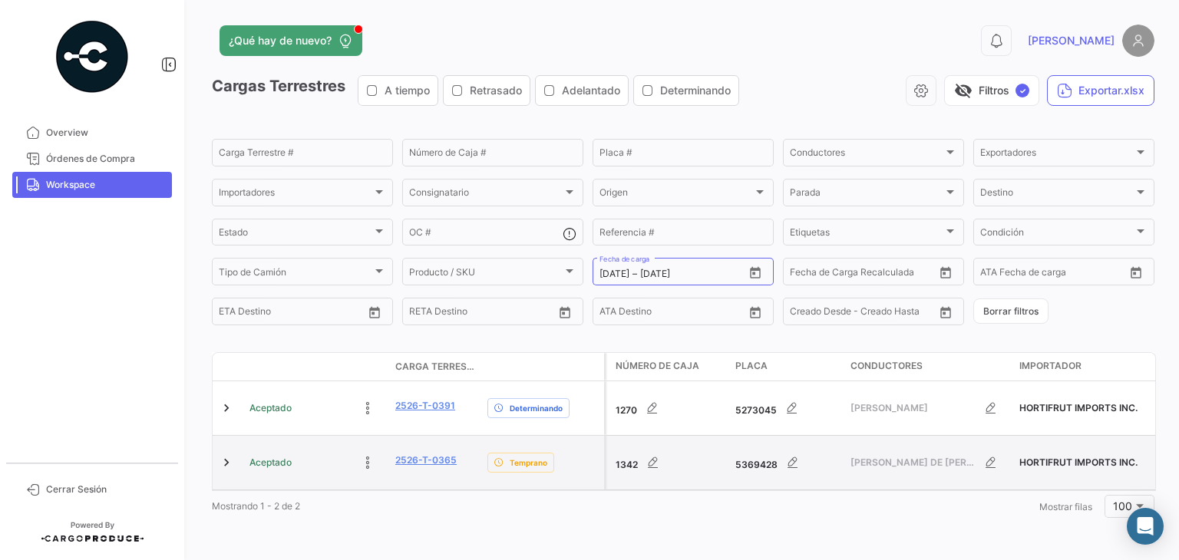
copy div "[PERSON_NAME]"
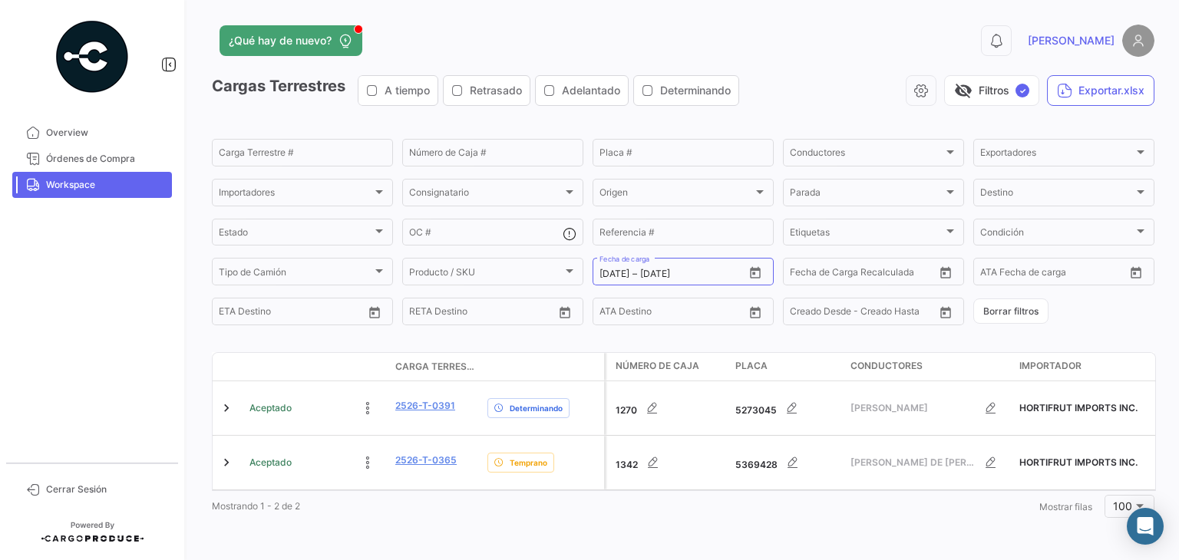
click at [105, 184] on span "Workspace" at bounding box center [106, 185] width 120 height 14
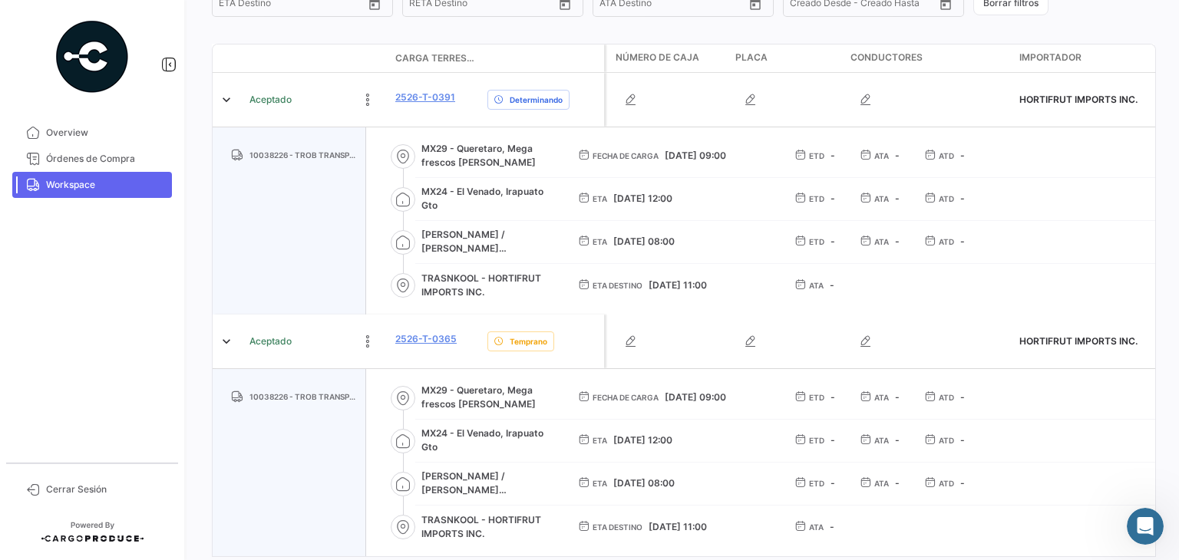
scroll to position [309, 0]
